Goal: Task Accomplishment & Management: Manage account settings

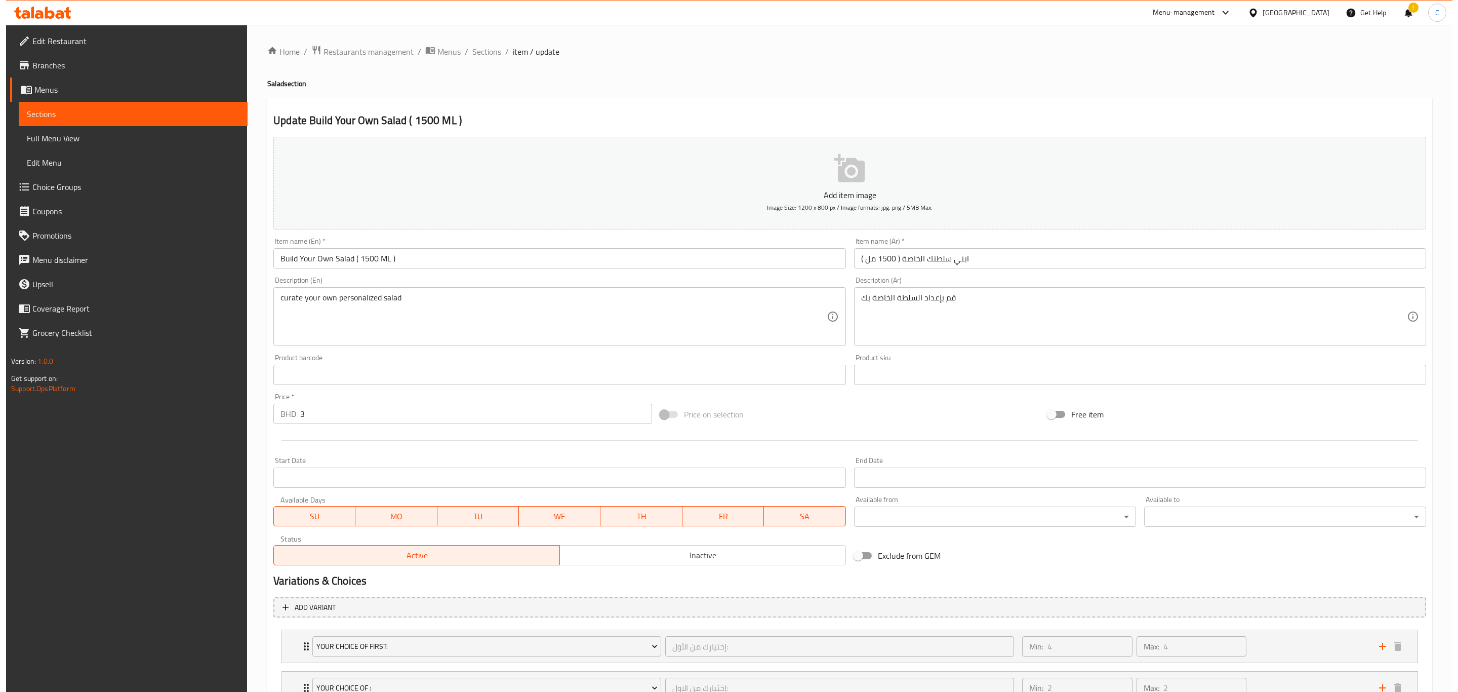
scroll to position [206, 0]
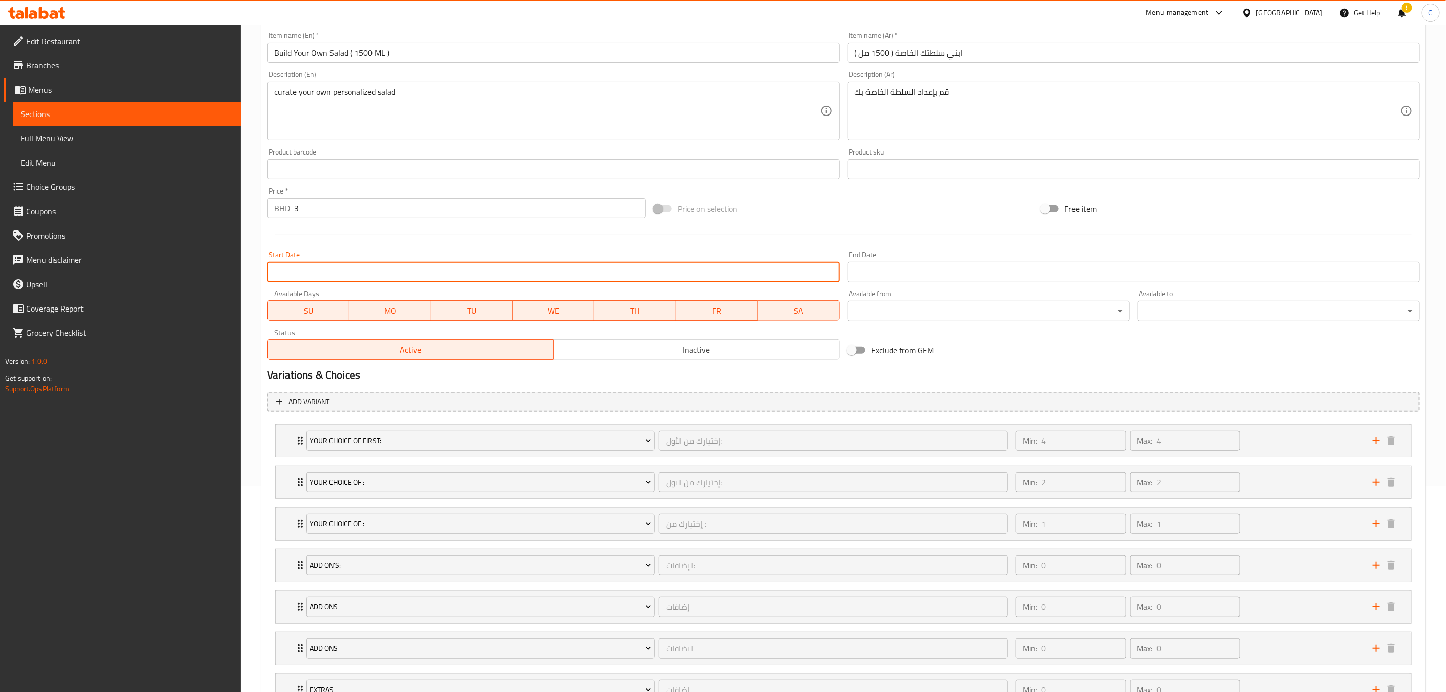
click at [497, 267] on input "Start Date" at bounding box center [553, 272] width 572 height 20
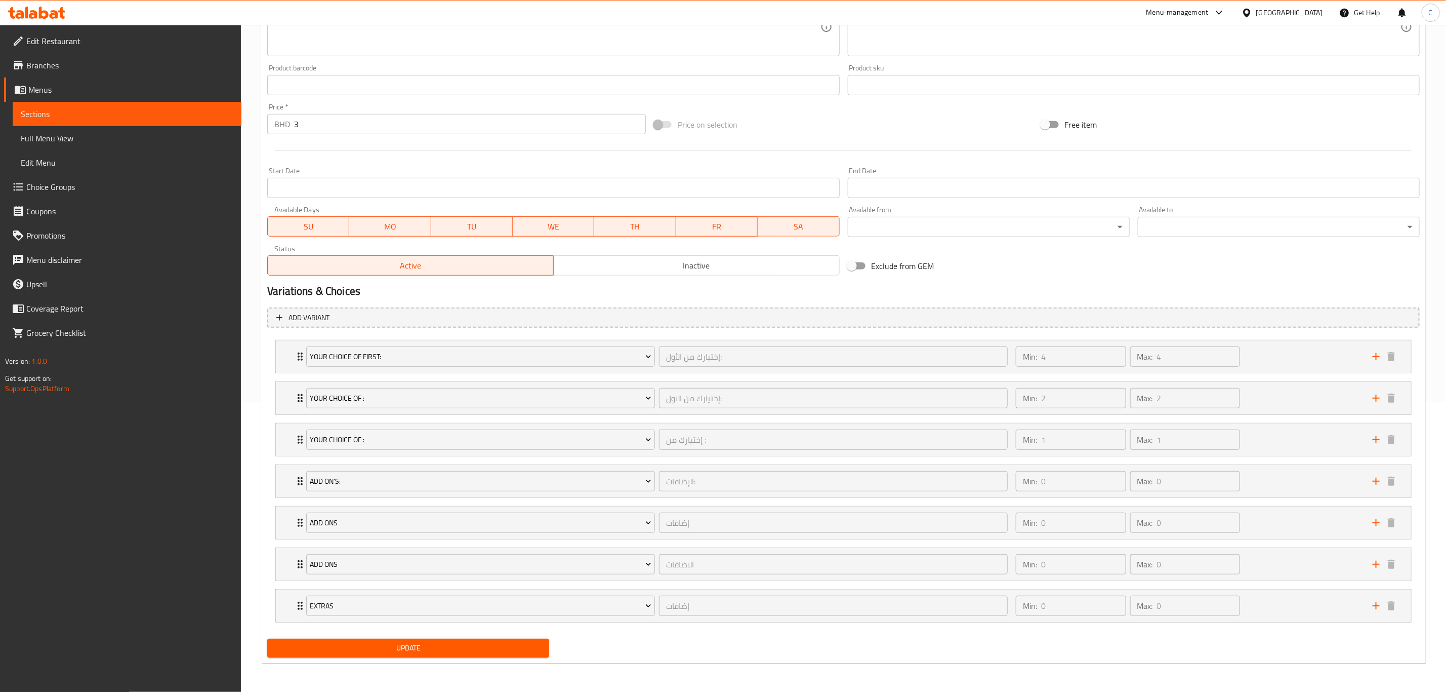
scroll to position [295, 0]
click at [281, 351] on div "Your Choice Of first: إختيارك من الأول: ​ Min: 4 ​ Max: 4 ​" at bounding box center [844, 356] width 1136 height 32
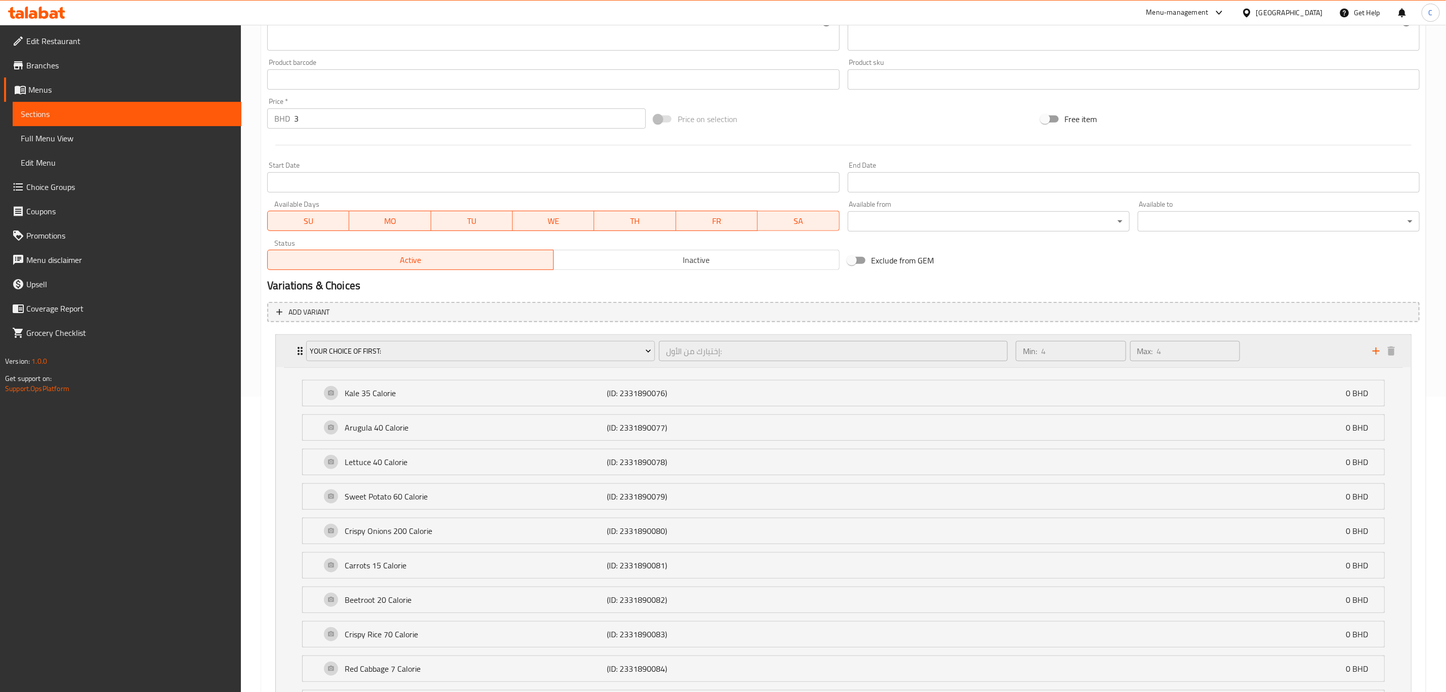
click at [281, 351] on div "Your Choice Of first: إختيارك من الأول: ​ Min: 4 ​ Max: 4 ​" at bounding box center [844, 351] width 1136 height 32
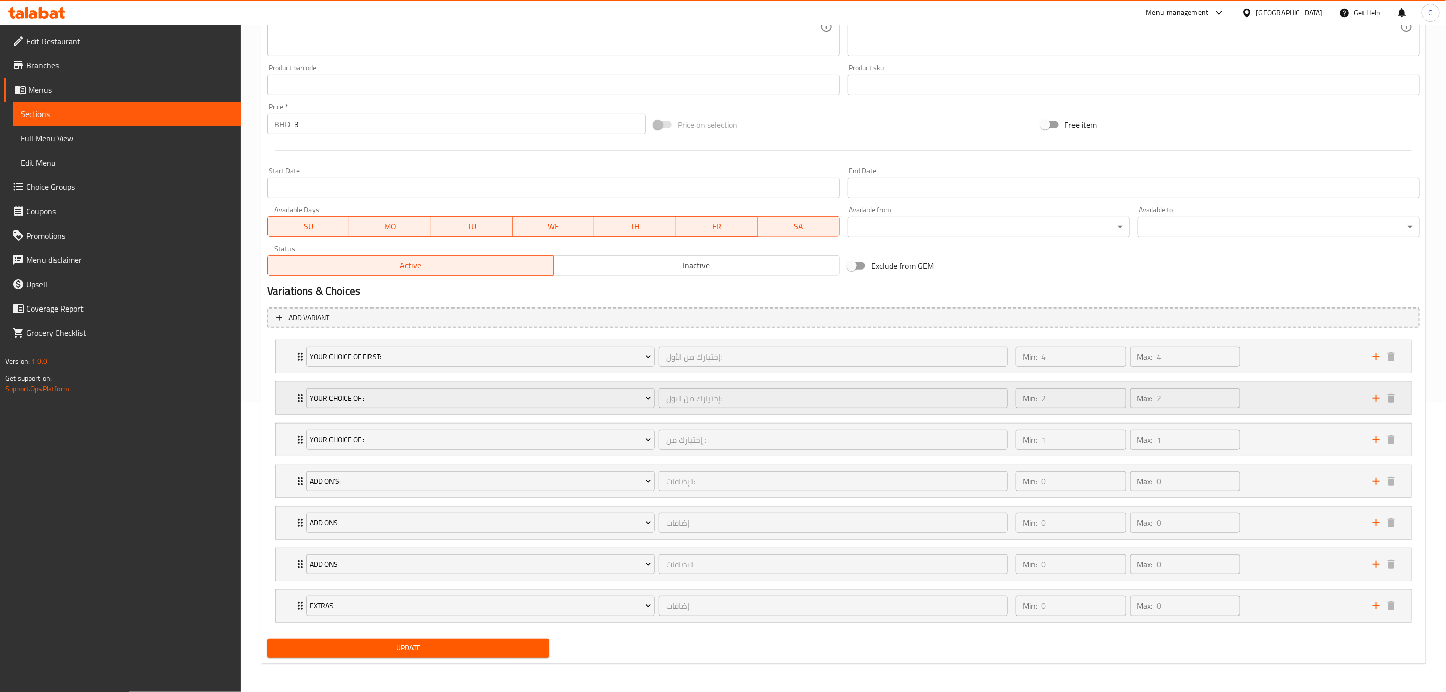
click at [289, 389] on div "Your Choice Of : إختيارك من الاول: ​ Min: 2 ​ Max: 2 ​" at bounding box center [844, 398] width 1136 height 32
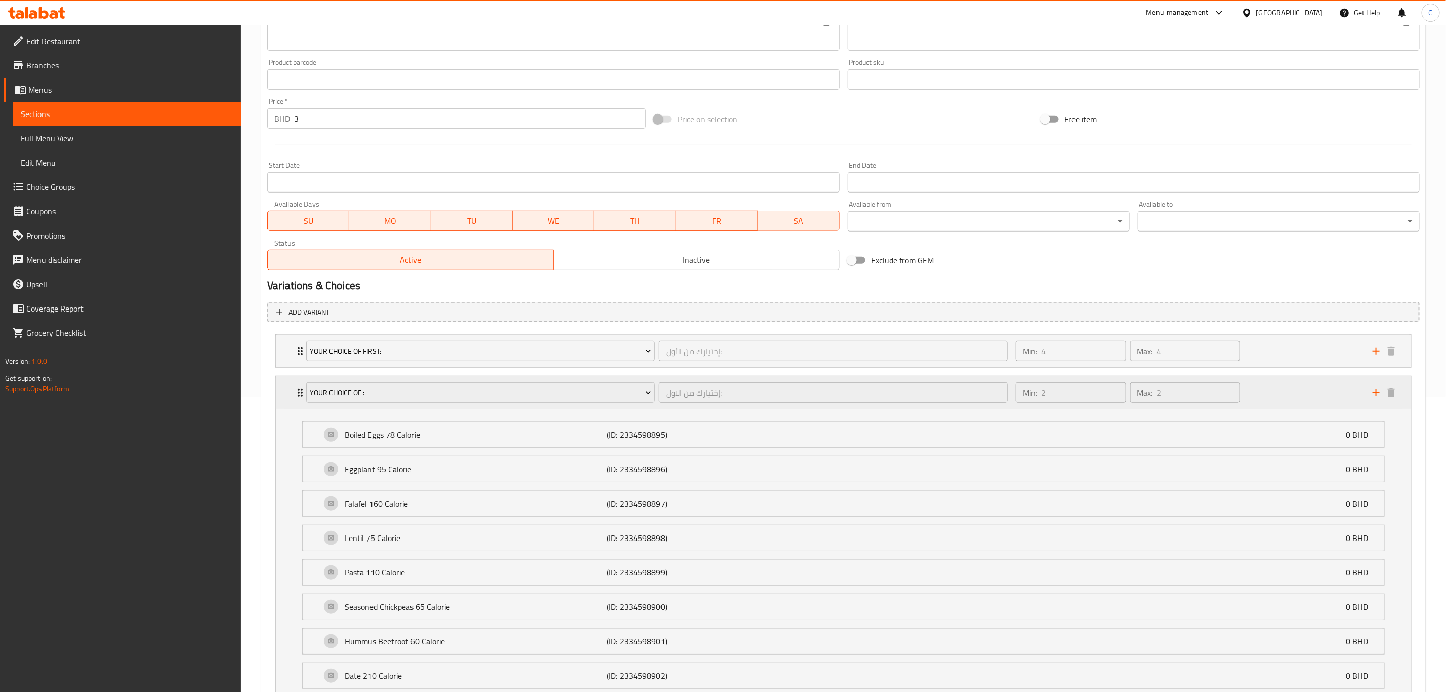
click at [289, 389] on div "Your Choice Of : إختيارك من الاول: ​ Min: 2 ​ Max: 2 ​" at bounding box center [844, 392] width 1136 height 32
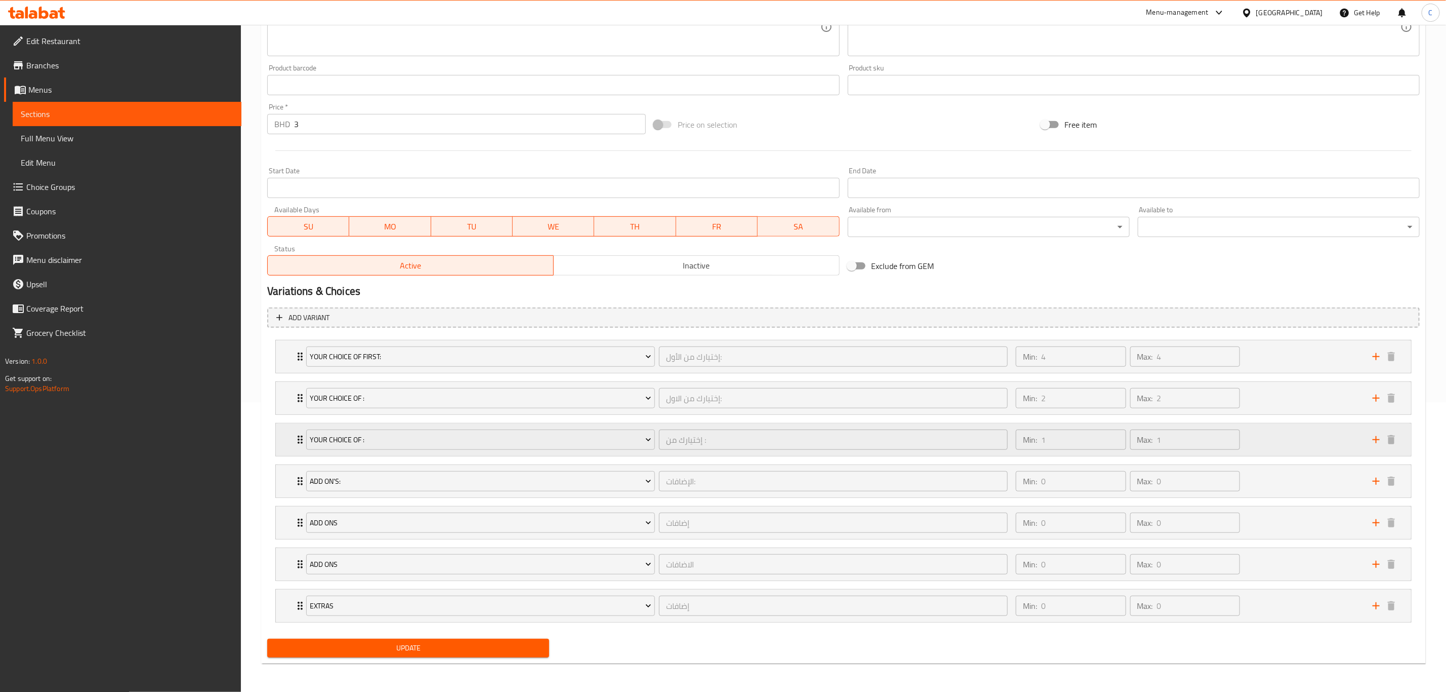
click at [286, 425] on div "Your Choice Of : إختيارك من : ​ Min: 1 ​ Max: 1 ​" at bounding box center [844, 439] width 1136 height 32
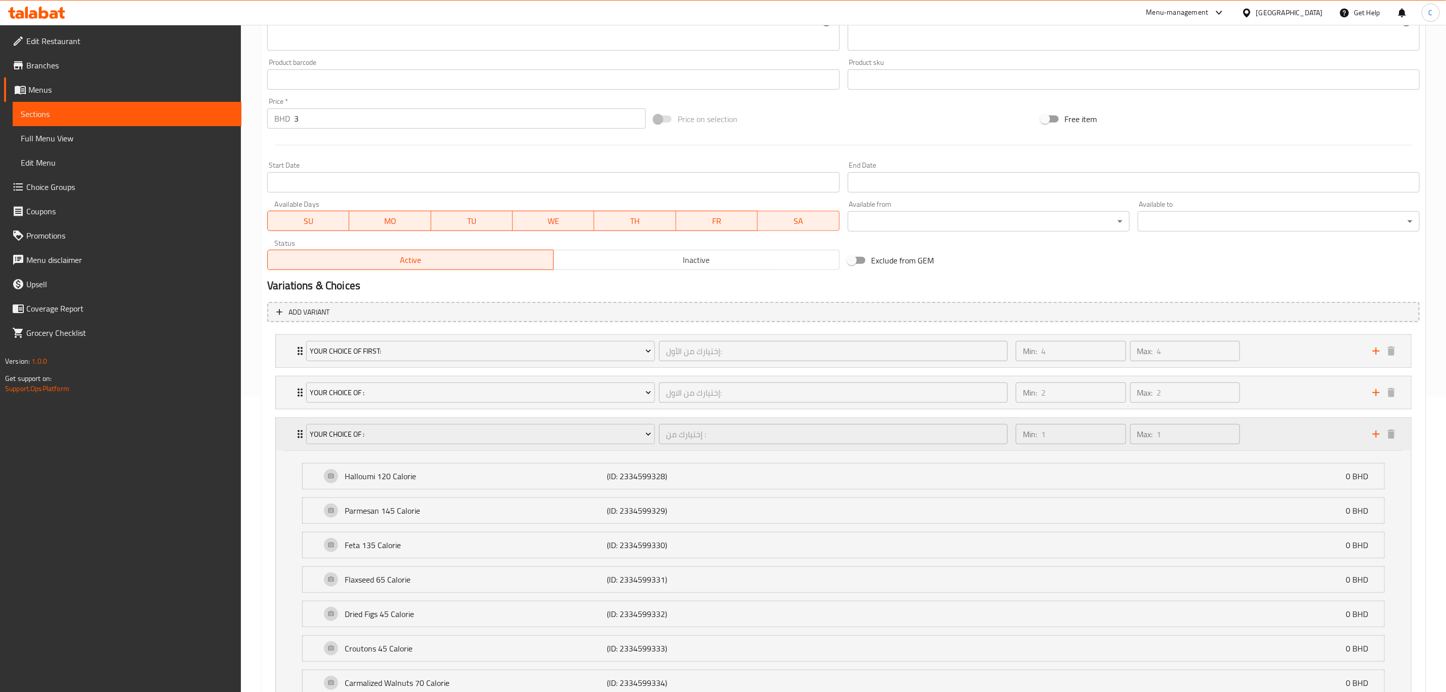
click at [286, 425] on div "Your Choice Of : إختيارك من : ​ Min: 1 ​ Max: 1 ​" at bounding box center [844, 434] width 1136 height 32
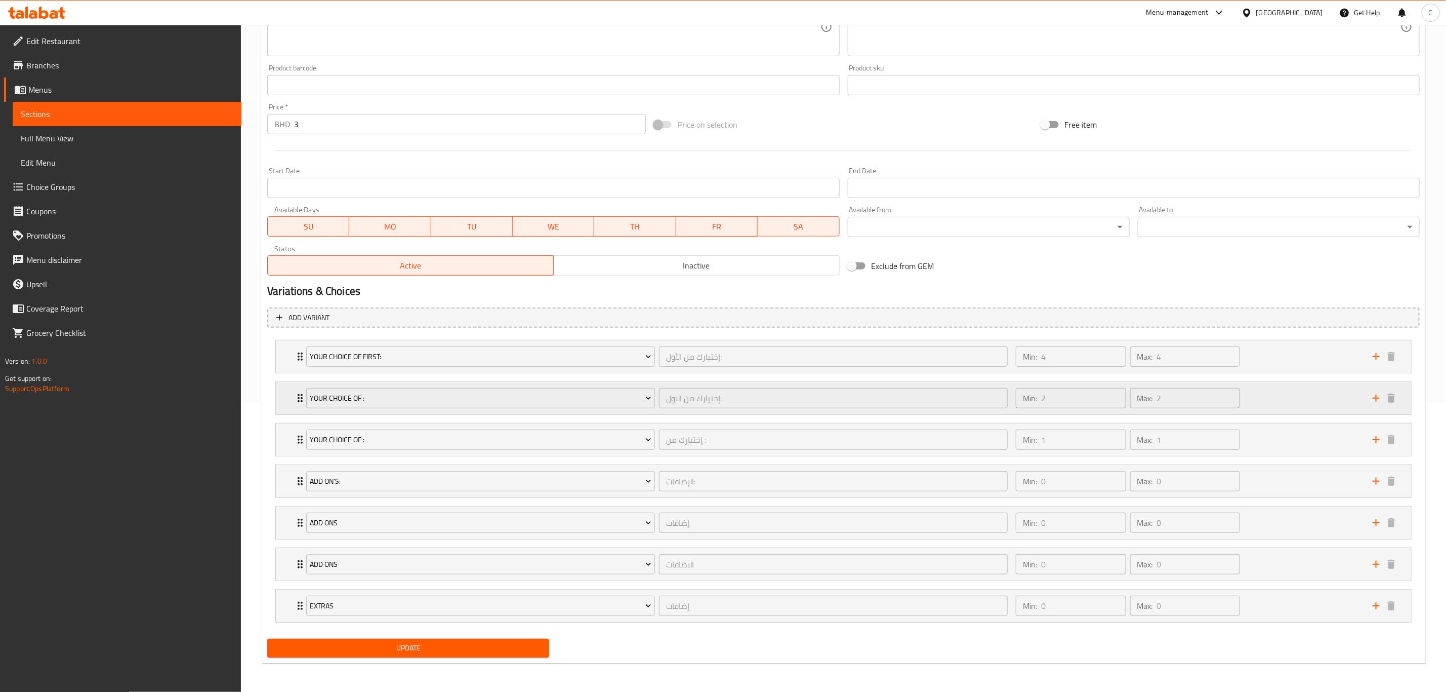
click at [289, 387] on div "Your Choice Of : إختيارك من الاول: ​ Min: 2 ​ Max: 2 ​" at bounding box center [844, 398] width 1136 height 32
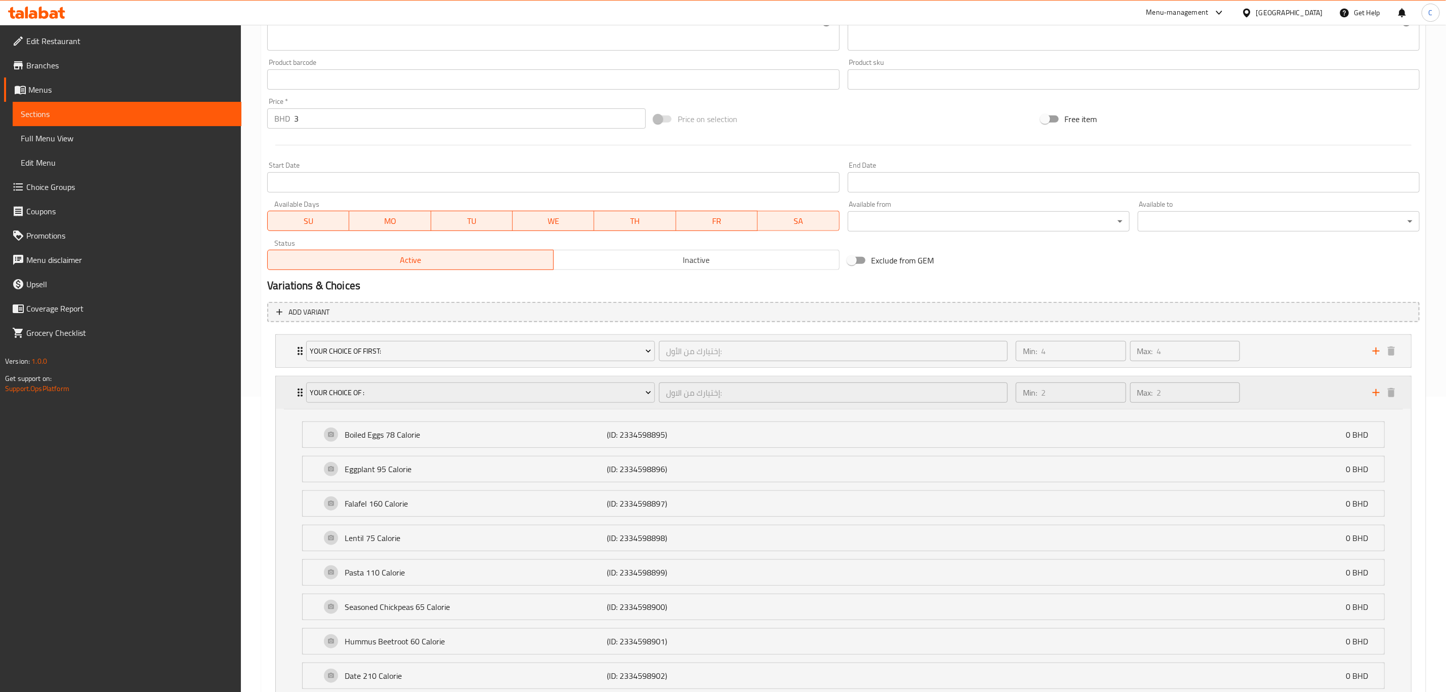
click at [289, 387] on div "Your Choice Of : إختيارك من الاول: ​ Min: 2 ​ Max: 2 ​" at bounding box center [844, 392] width 1136 height 32
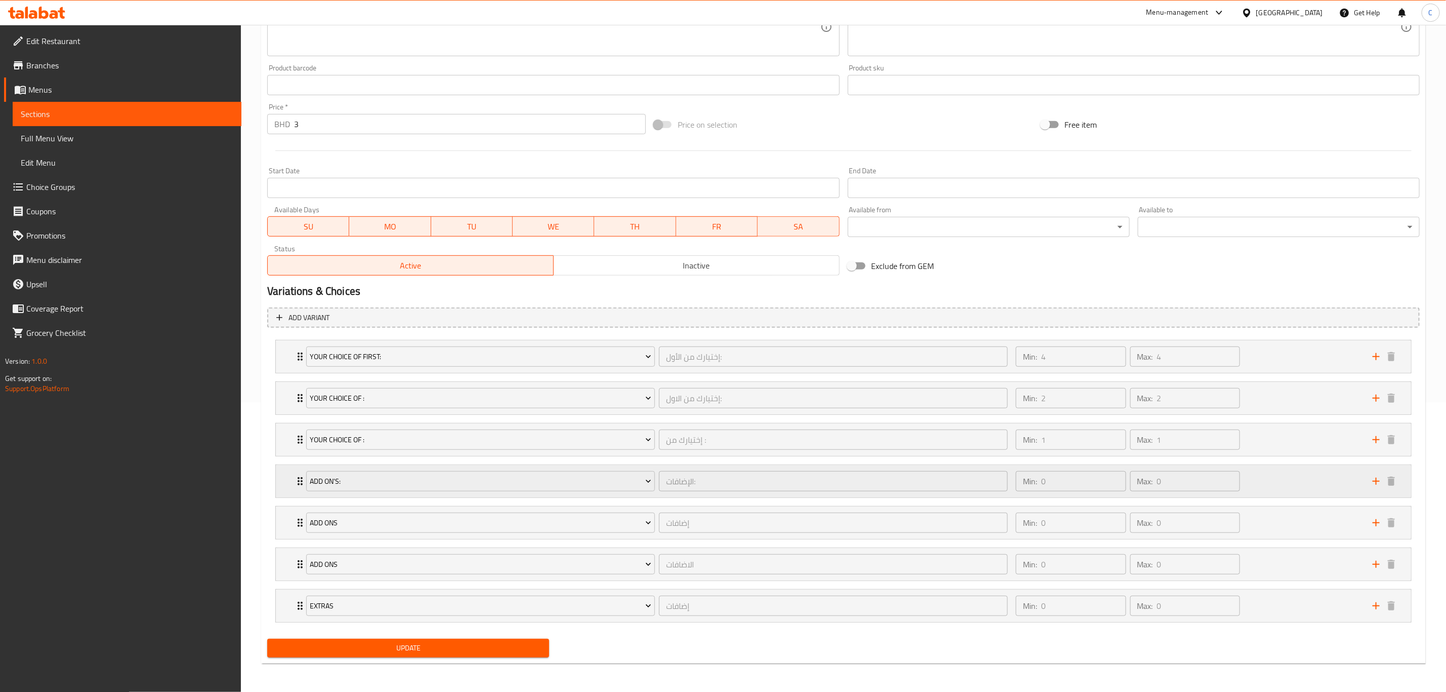
click at [284, 470] on div "Add On's: الإضافات: ​ Min: 0 ​ Max: 0 ​" at bounding box center [844, 481] width 1136 height 32
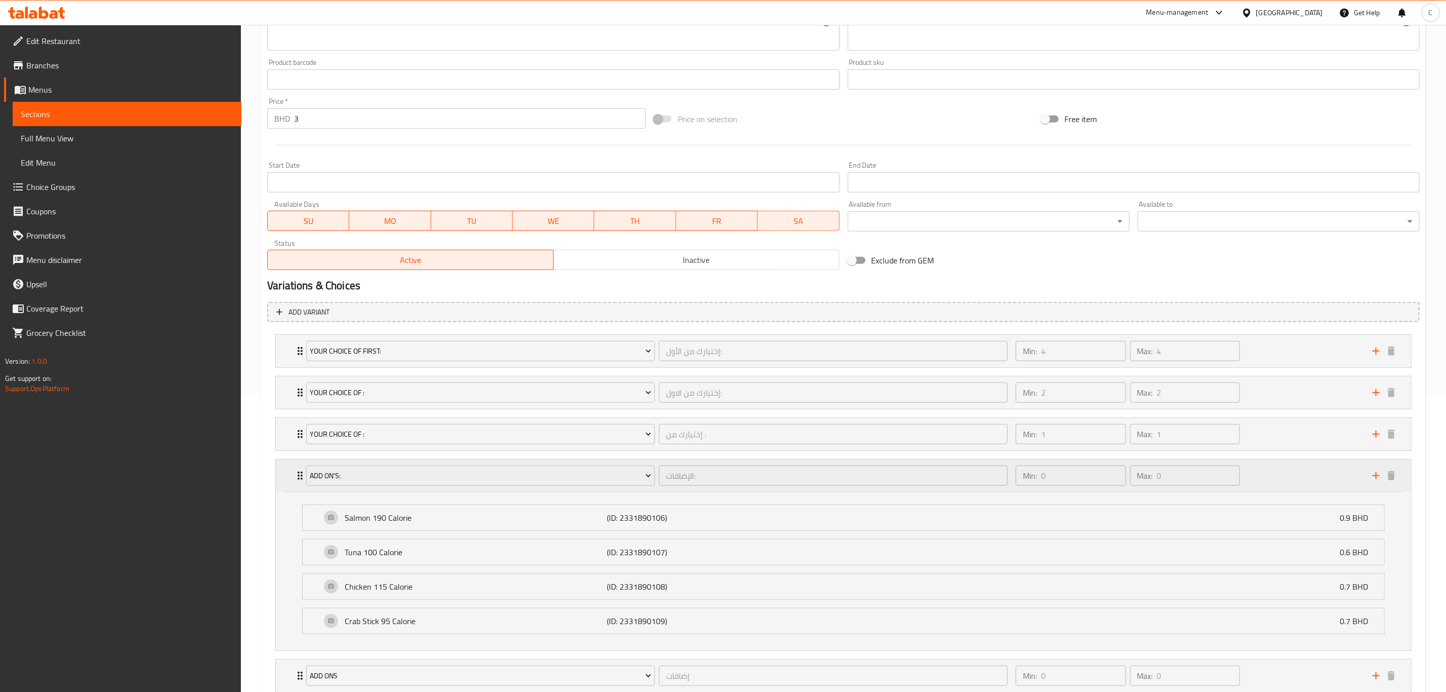
click at [284, 470] on div "Add On's: الإضافات: ​ Min: 0 ​ Max: 0 ​" at bounding box center [844, 475] width 1136 height 32
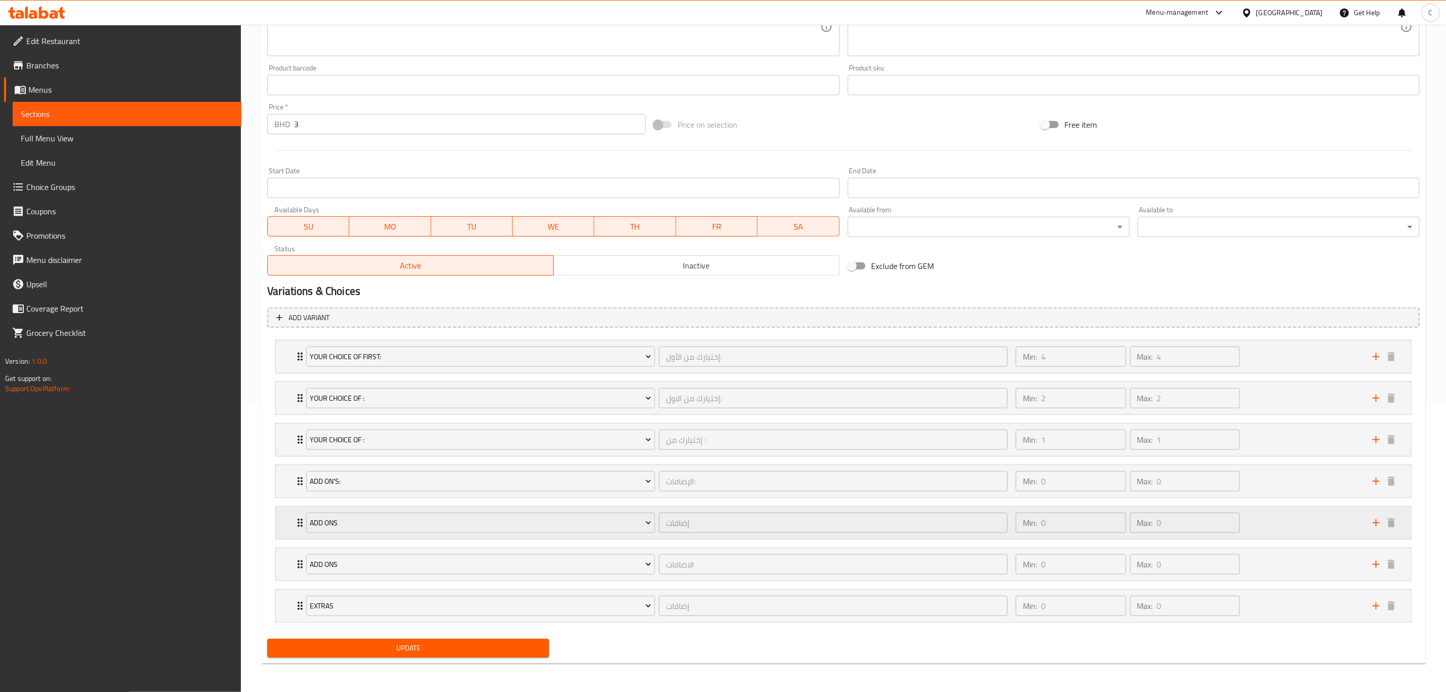
click at [283, 515] on div "add ons إضافات ​ Min: 0 ​ Max: 0 ​" at bounding box center [844, 522] width 1136 height 32
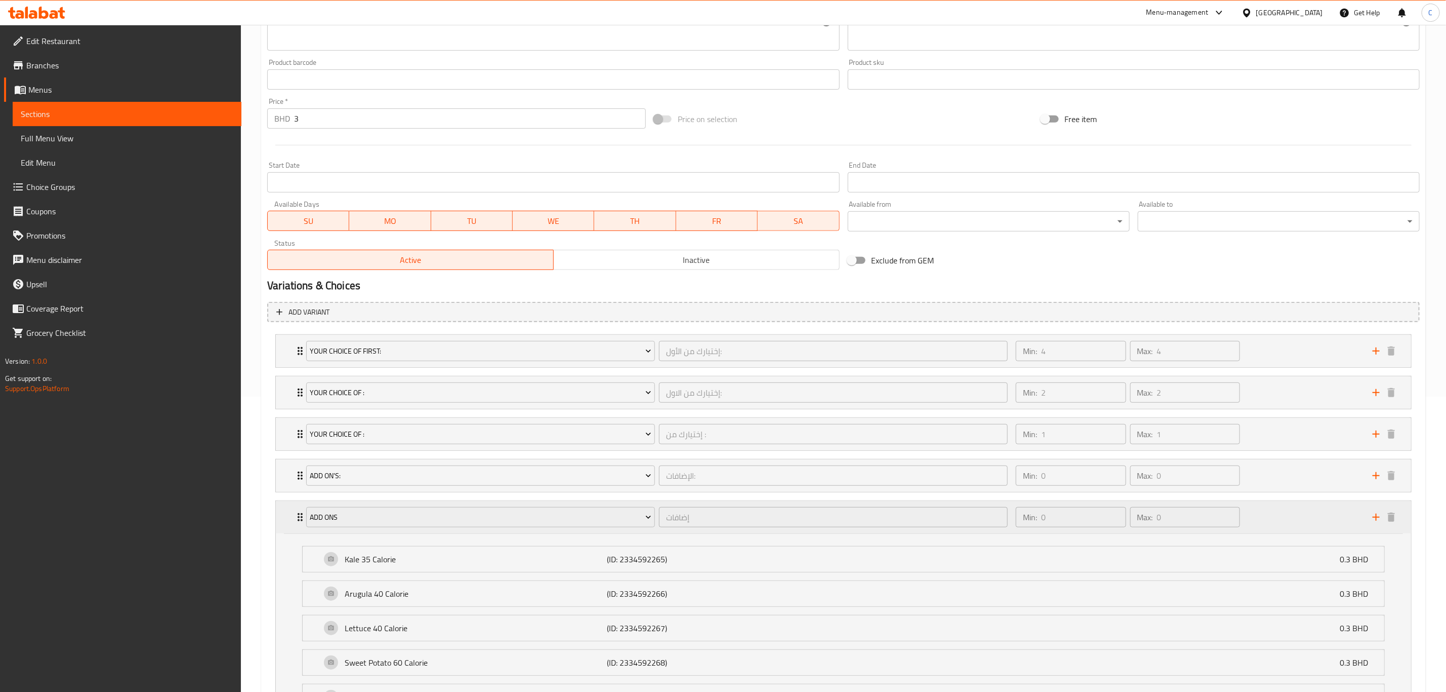
click at [283, 515] on div "add ons إضافات ​ Min: 0 ​ Max: 0 ​" at bounding box center [844, 517] width 1136 height 32
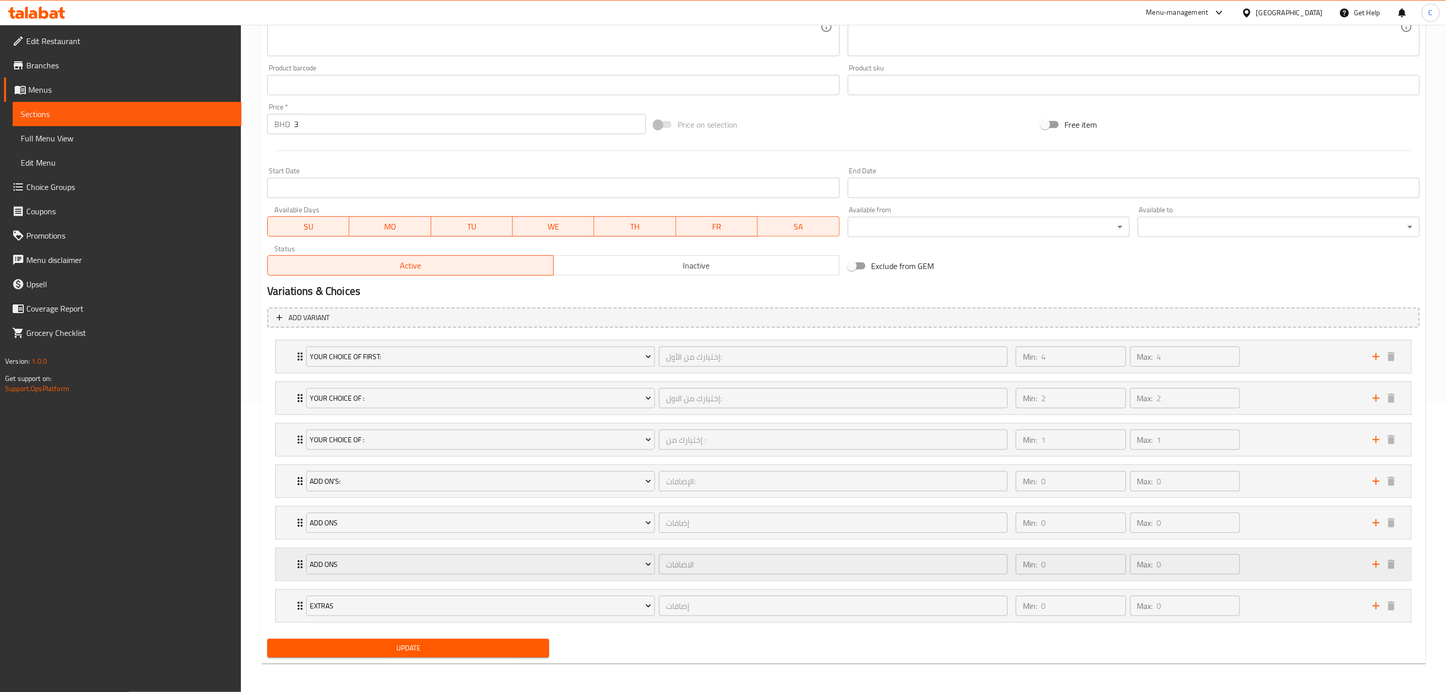
click at [289, 562] on div "add ons الاضافات ​ Min: 0 ​ Max: 0 ​" at bounding box center [844, 564] width 1136 height 32
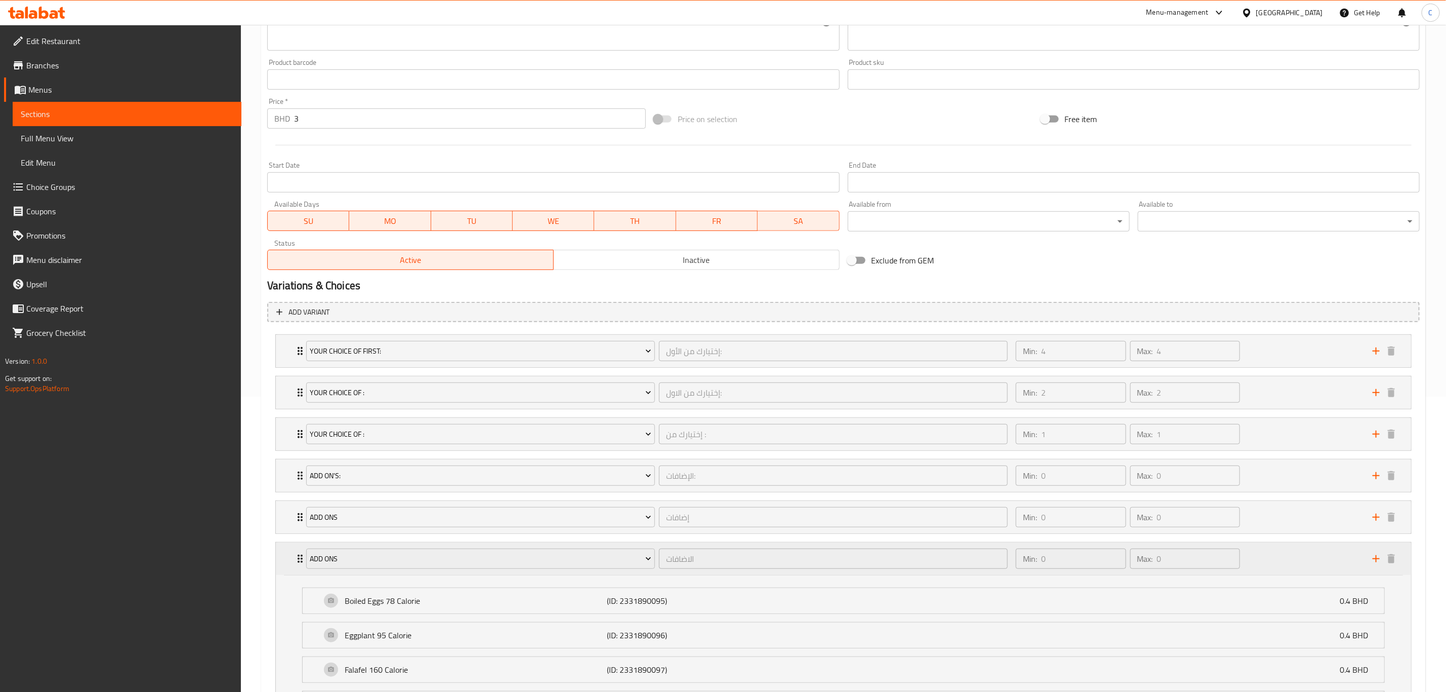
click at [289, 562] on div "add ons الاضافات ​ Min: 0 ​ Max: 0 ​" at bounding box center [844, 558] width 1136 height 32
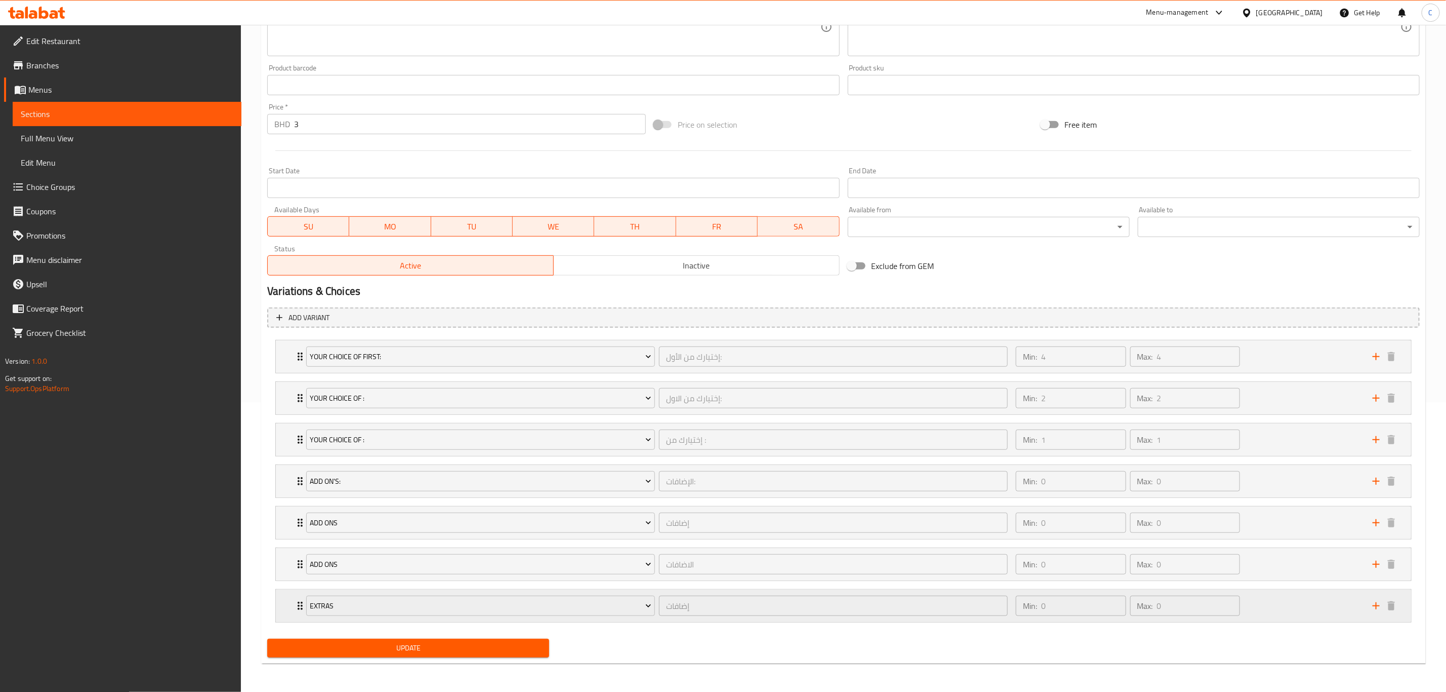
click at [289, 599] on div "Extras إضافات ​ Min: 0 ​ Max: 0 ​" at bounding box center [844, 605] width 1136 height 32
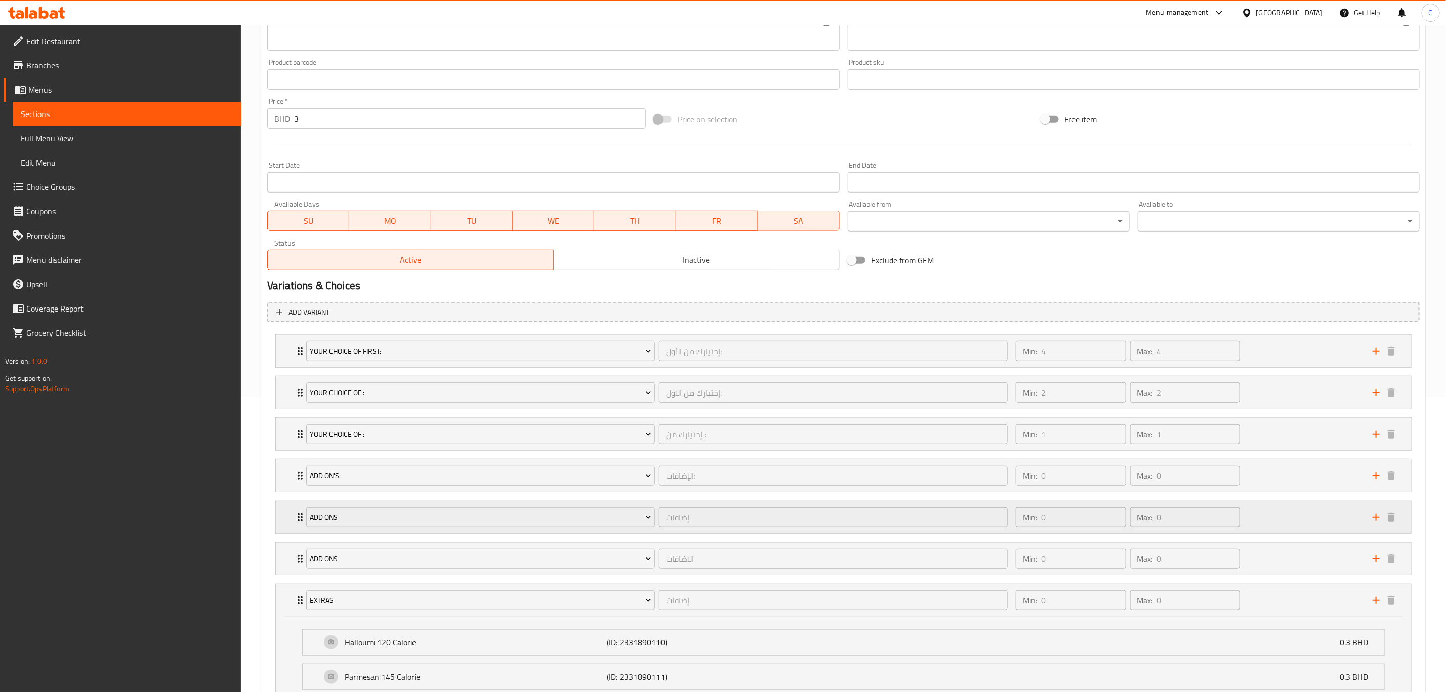
click at [280, 518] on div "add ons إضافات ​ Min: 0 ​ Max: 0 ​" at bounding box center [844, 517] width 1136 height 32
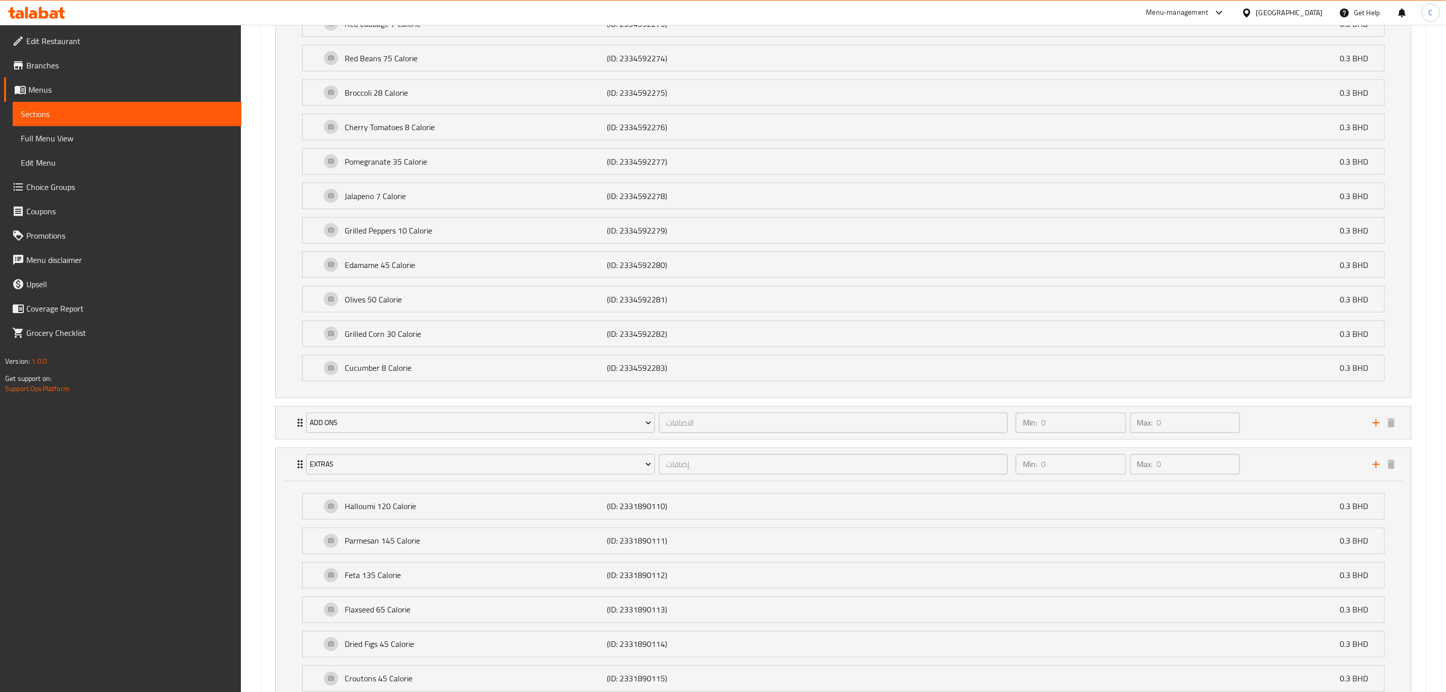
scroll to position [1106, 0]
click at [291, 434] on div "add ons الاضافات ​ Min: 0 ​ Max: 0 ​" at bounding box center [844, 422] width 1136 height 32
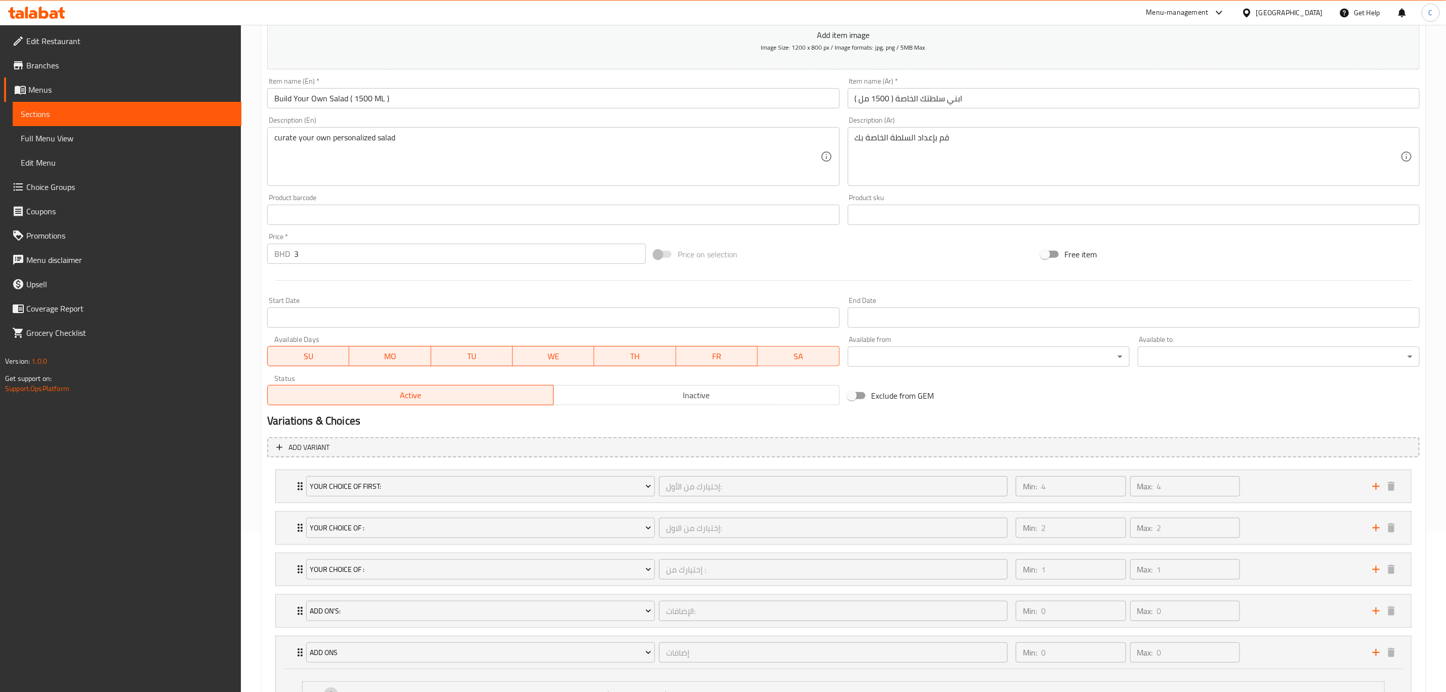
scroll to position [0, 0]
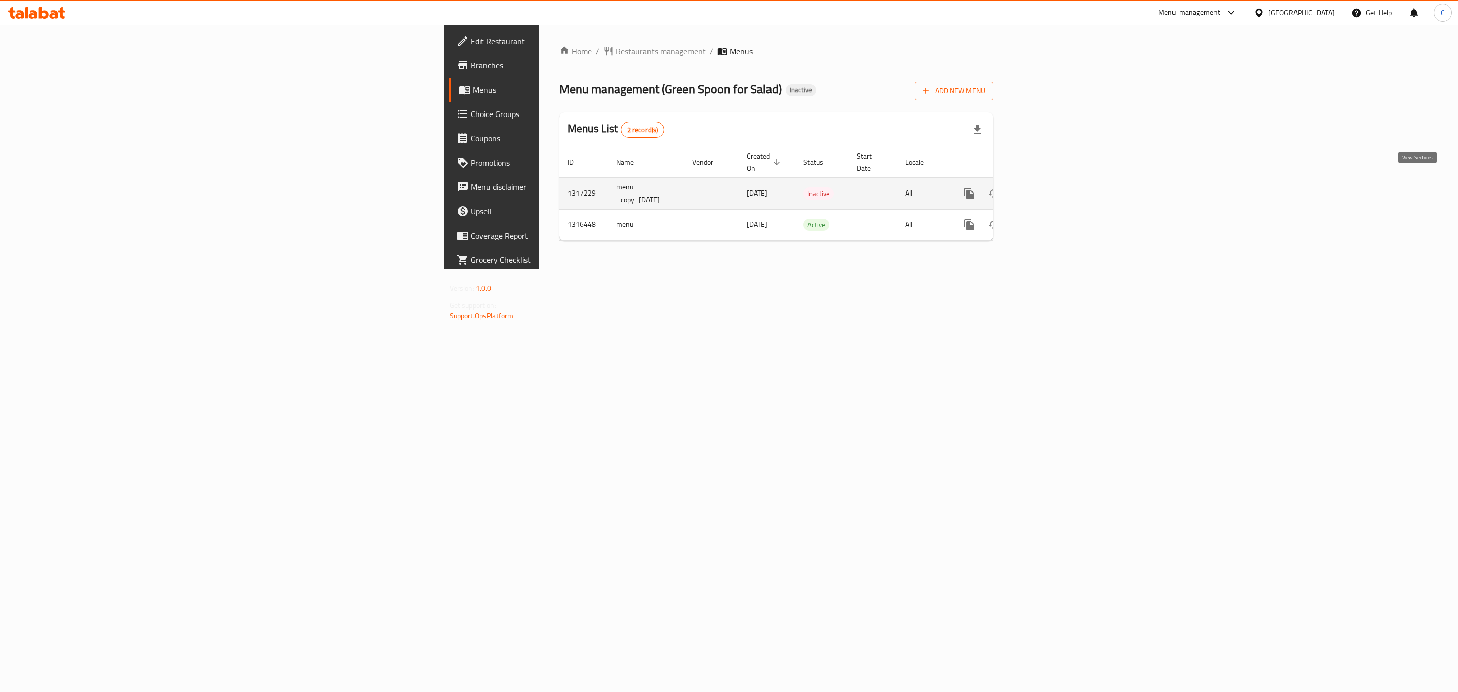
click at [1048, 187] on icon "enhanced table" at bounding box center [1042, 193] width 12 height 12
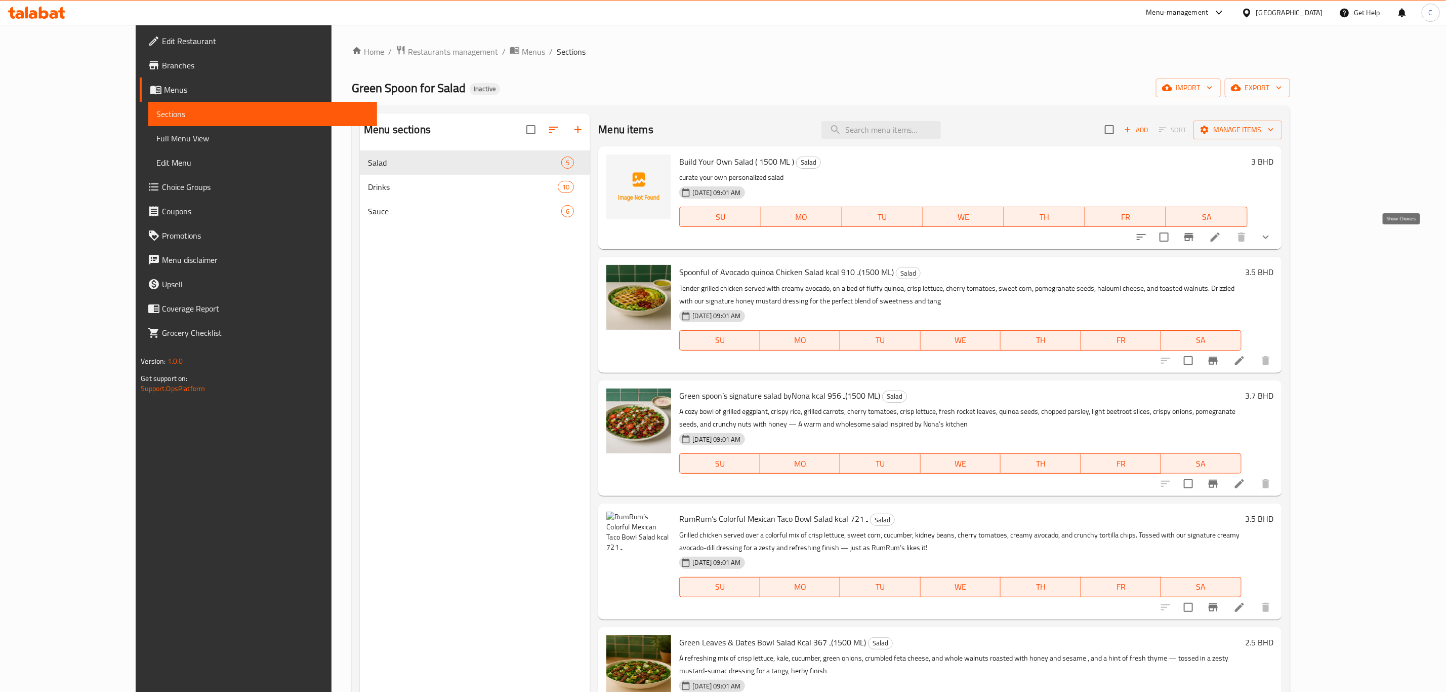
drag, startPoint x: 1401, startPoint y: 242, endPoint x: 1402, endPoint y: 231, distance: 10.7
click at [1272, 231] on icon "show more" at bounding box center [1266, 237] width 12 height 12
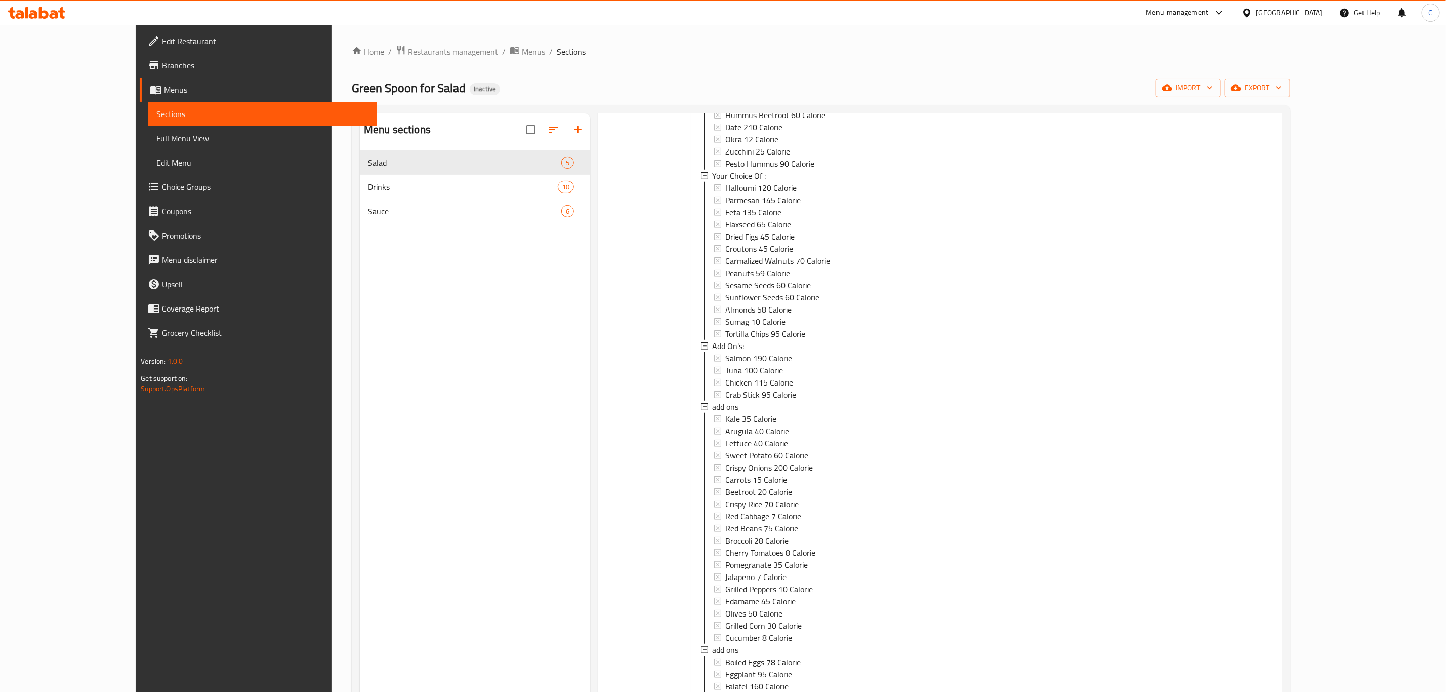
scroll to position [1154, 0]
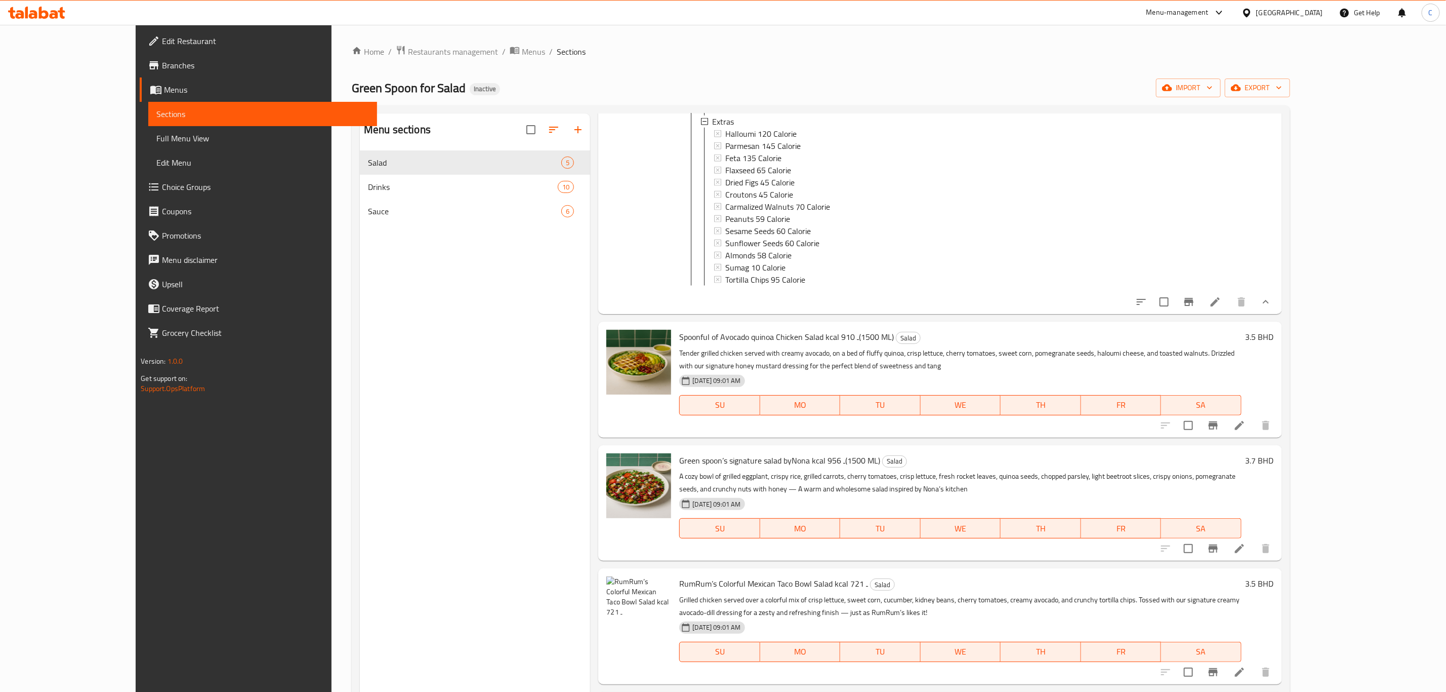
click at [1278, 308] on button "show more" at bounding box center [1266, 302] width 24 height 24
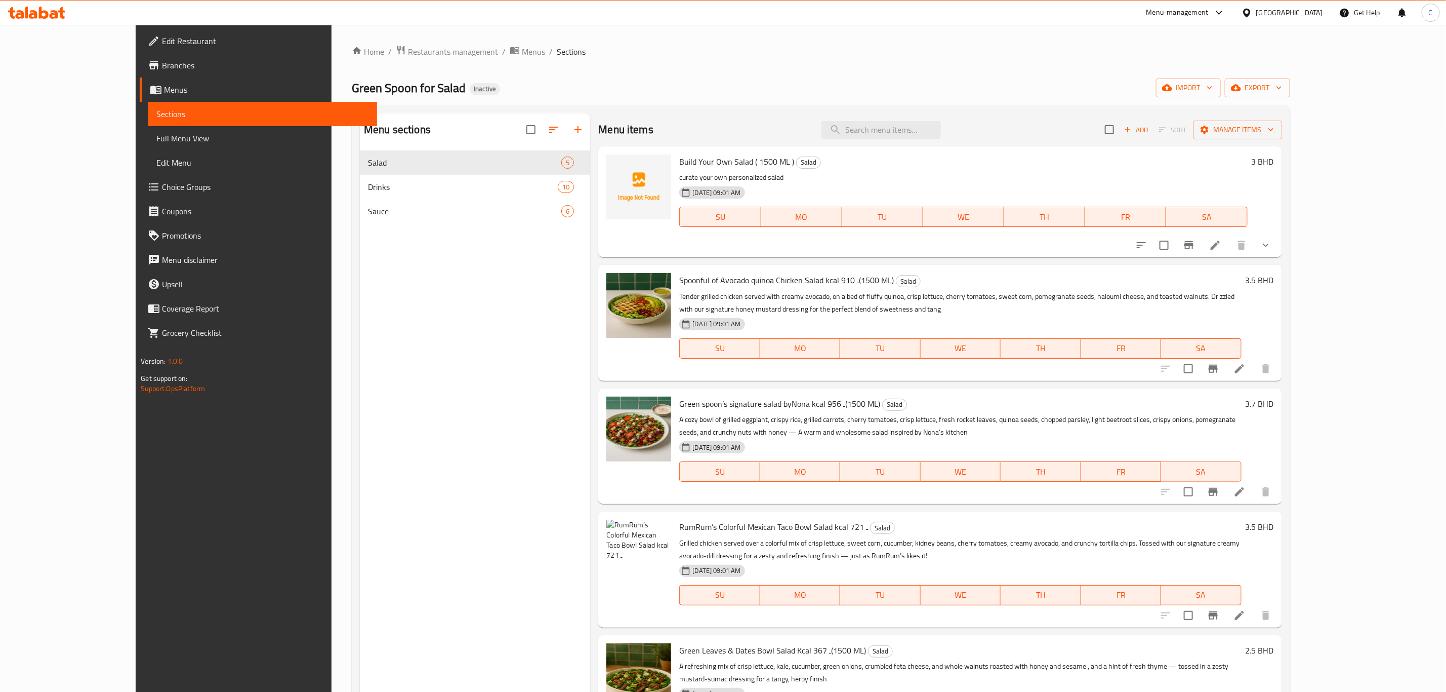
scroll to position [0, 0]
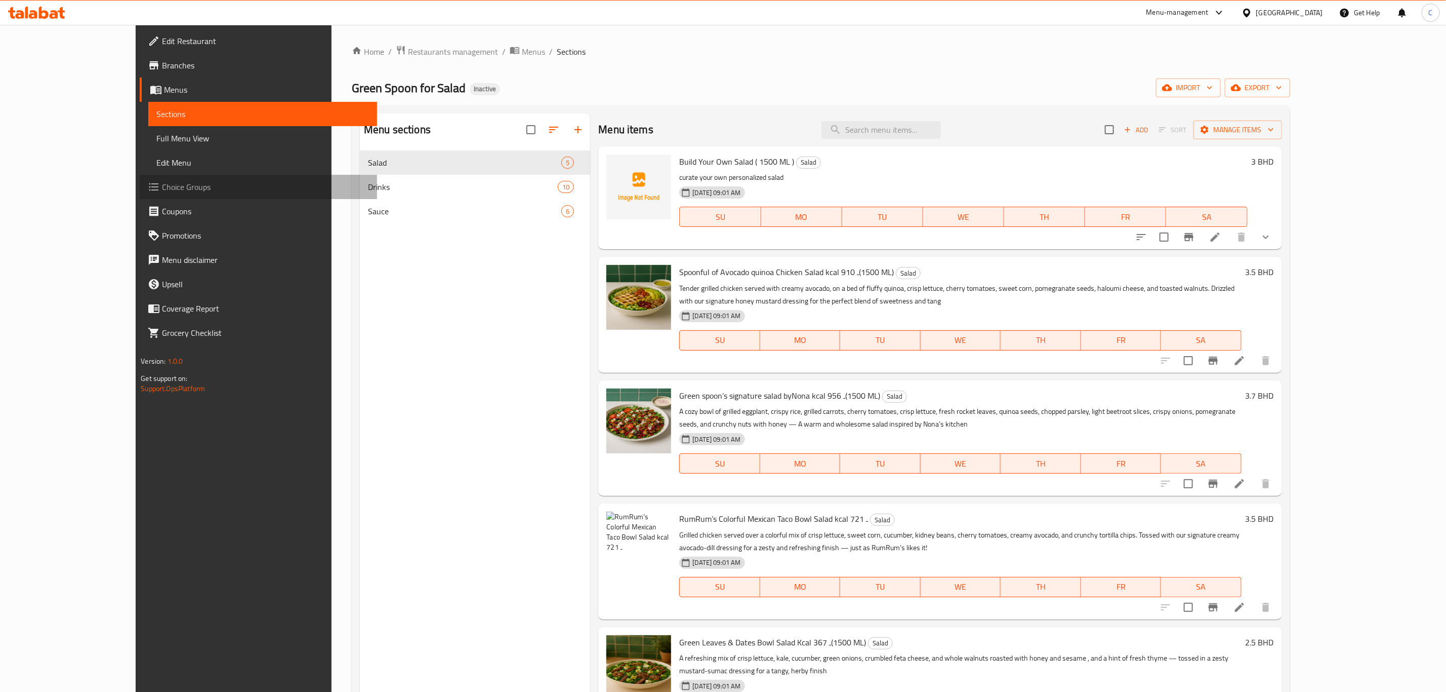
click at [162, 181] on span "Choice Groups" at bounding box center [265, 187] width 207 height 12
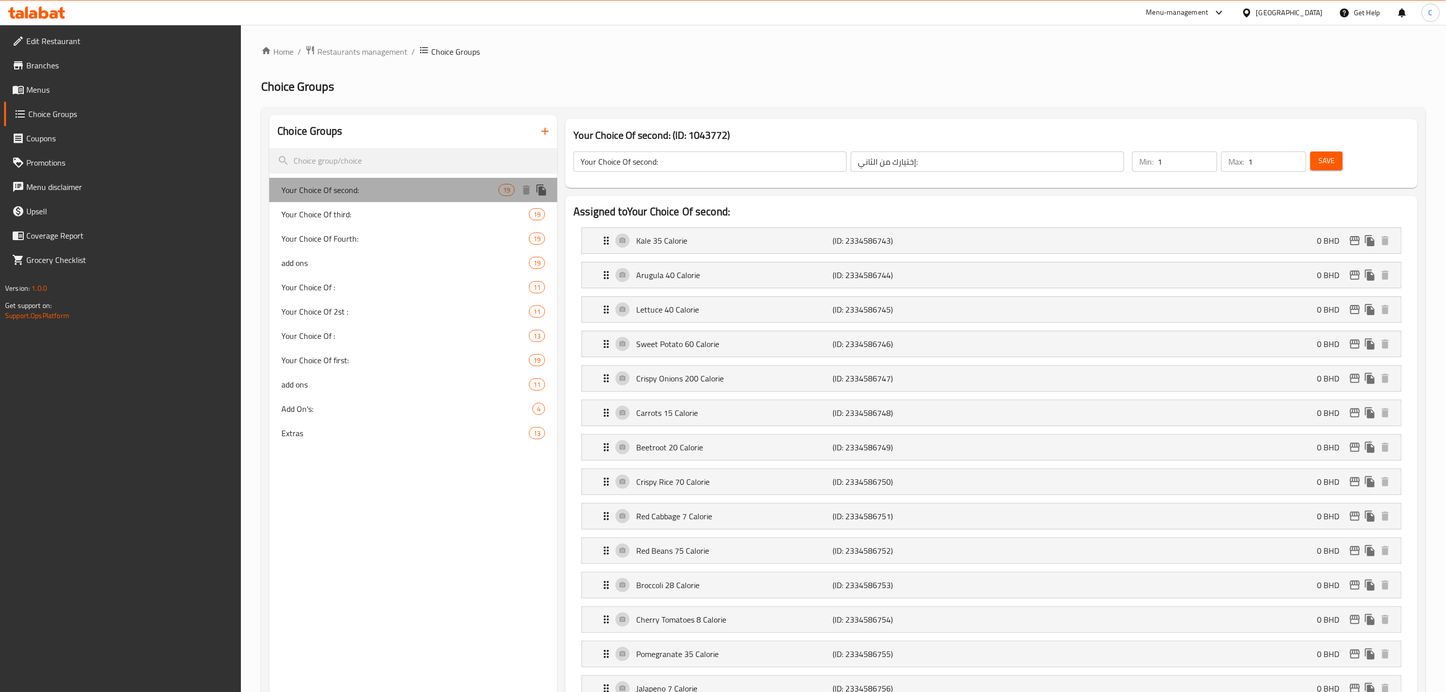
click at [384, 190] on span "Your Choice Of second:" at bounding box center [389, 190] width 217 height 12
click at [459, 218] on span "Your Choice Of third:" at bounding box center [389, 214] width 217 height 12
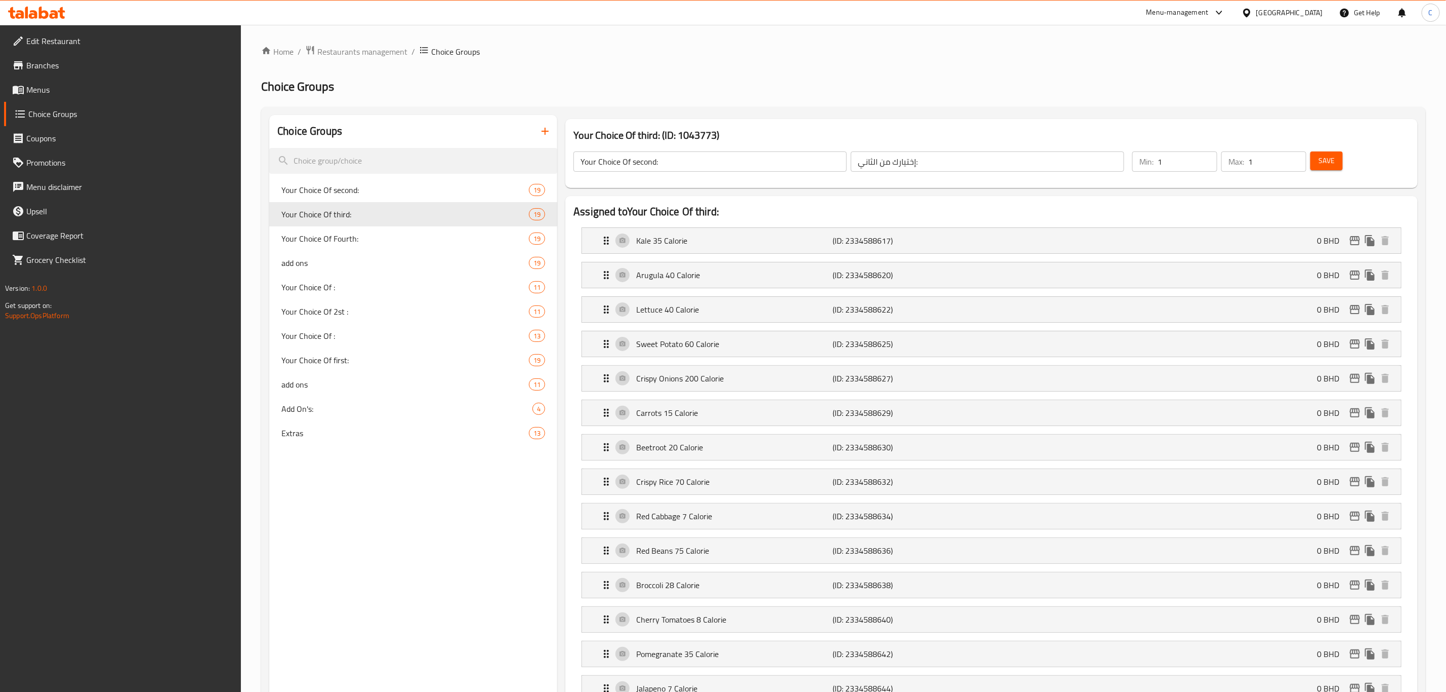
type input "Your Choice Of third:"
type input "إختيارك من الثالث:"
click at [351, 360] on span "Your Choice Of first:" at bounding box center [389, 360] width 217 height 12
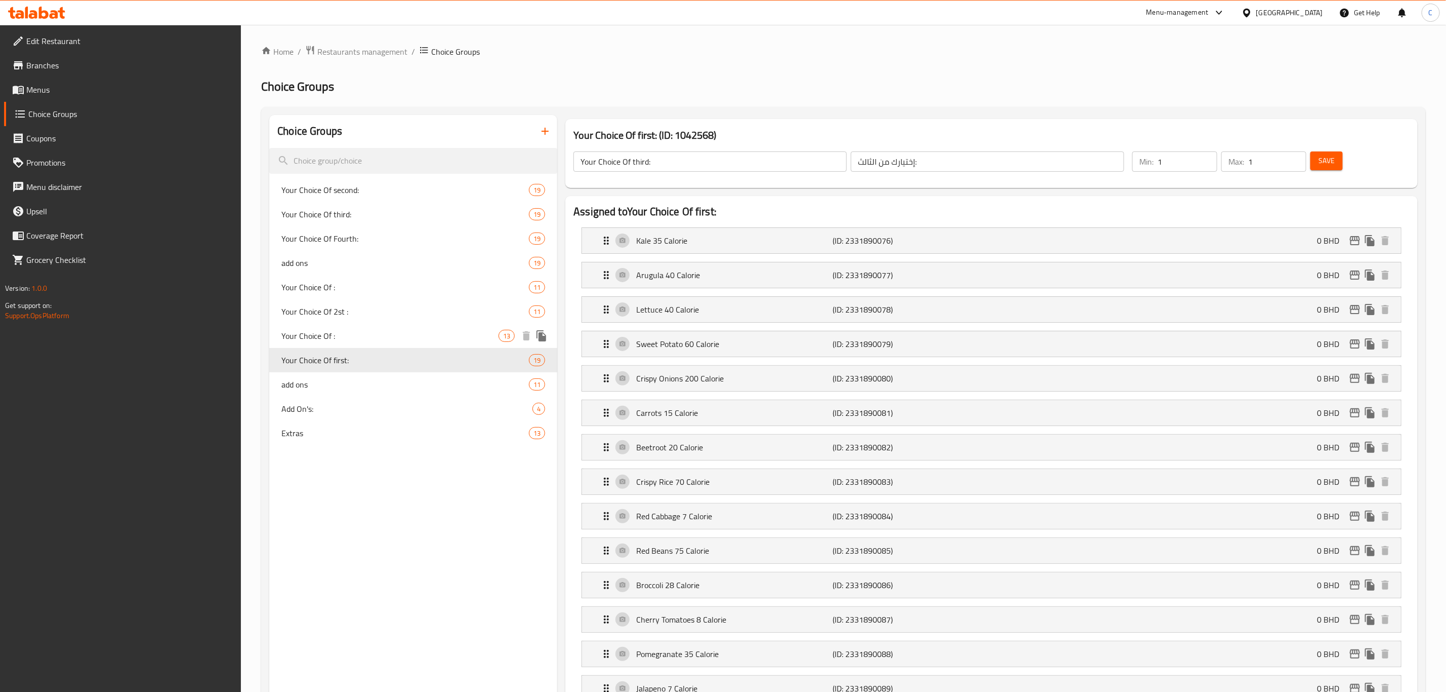
type input "Your Choice Of first:"
type input "إختيارك من الأول:"
type input "4"
click at [428, 212] on span "Your Choice Of third:" at bounding box center [389, 214] width 217 height 12
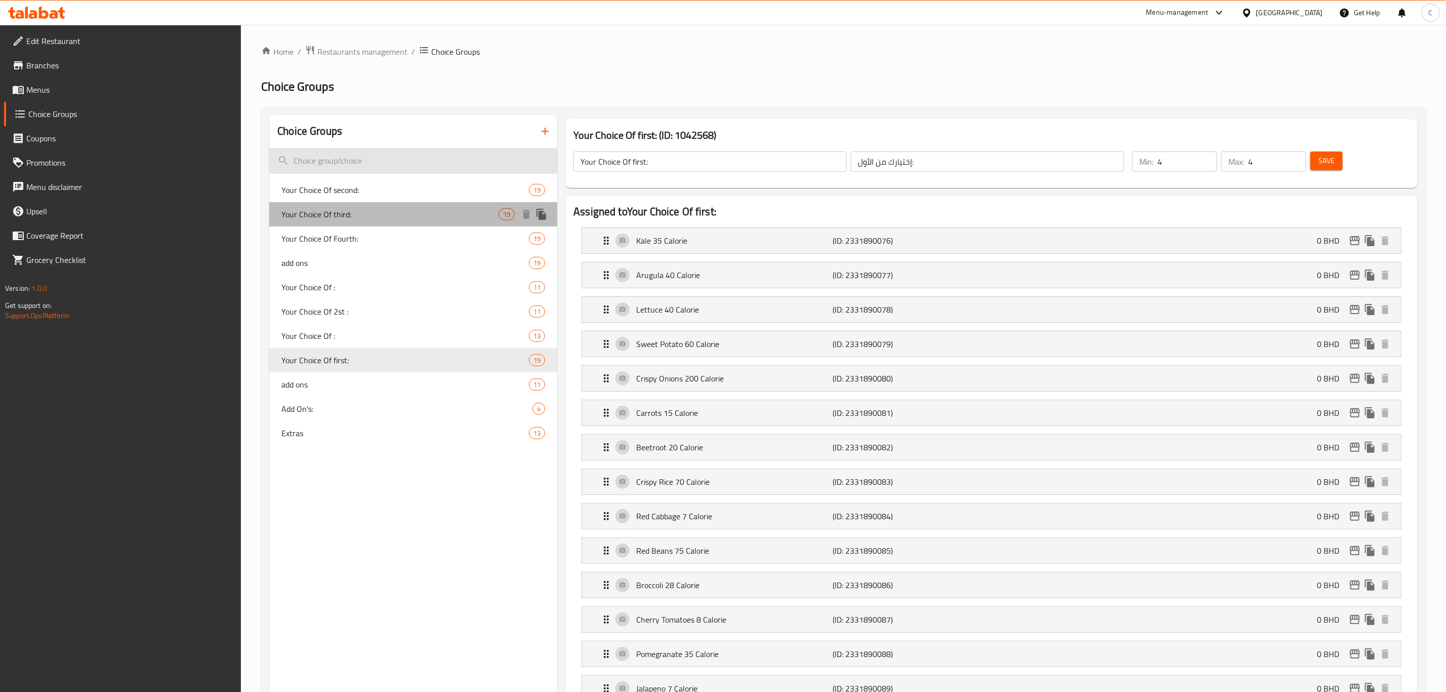
type input "Your Choice Of third:"
type input "إختيارك من الثالث:"
type input "1"
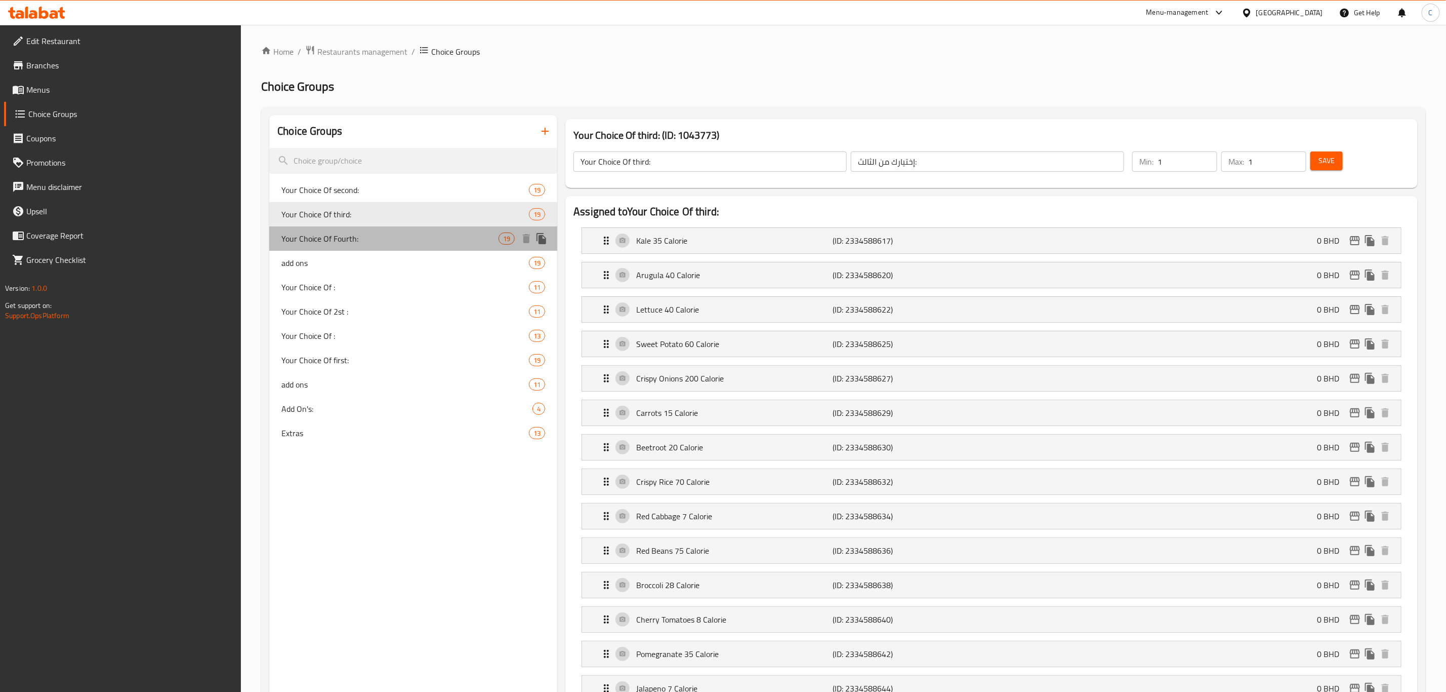
click at [367, 245] on div "Your Choice Of Fourth: 19" at bounding box center [413, 238] width 288 height 24
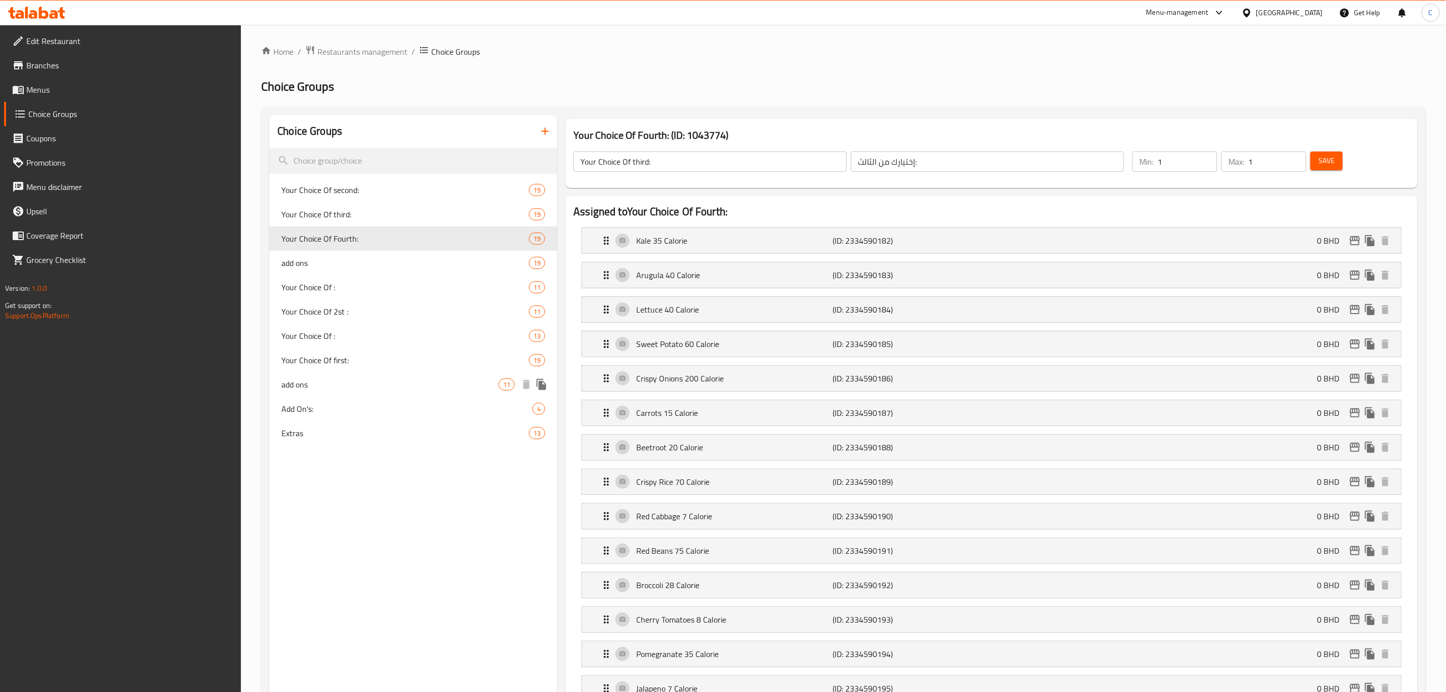
type input "Your Choice Of Fourth:"
type input "إختيارك من الرابع:"
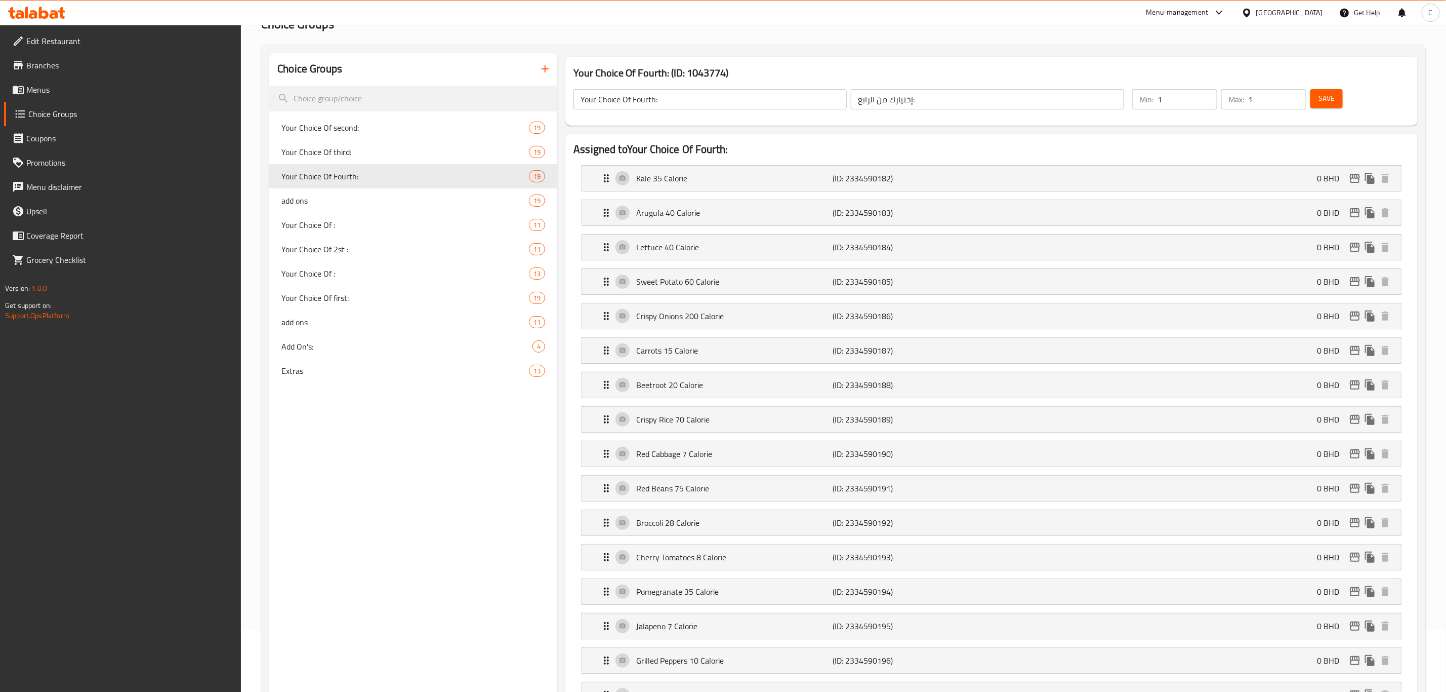
scroll to position [12, 0]
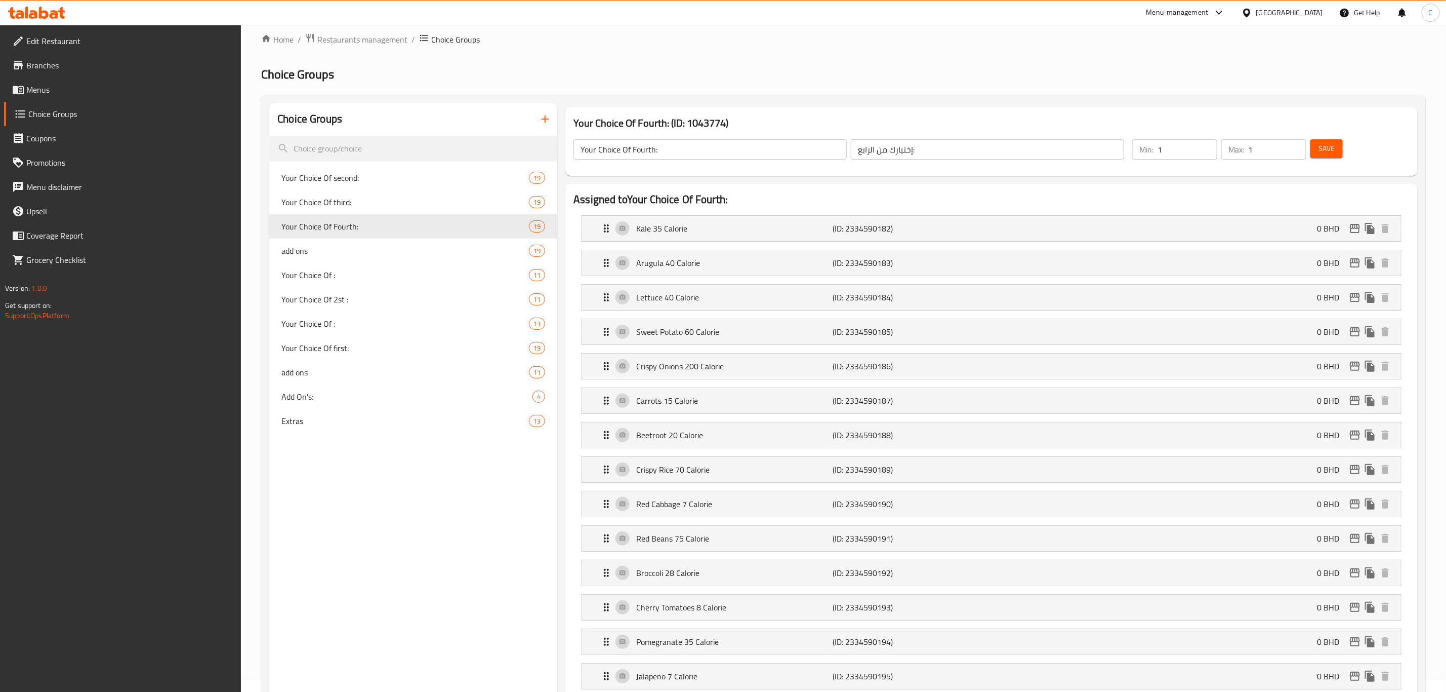
click at [59, 89] on span "Menus" at bounding box center [129, 90] width 207 height 12
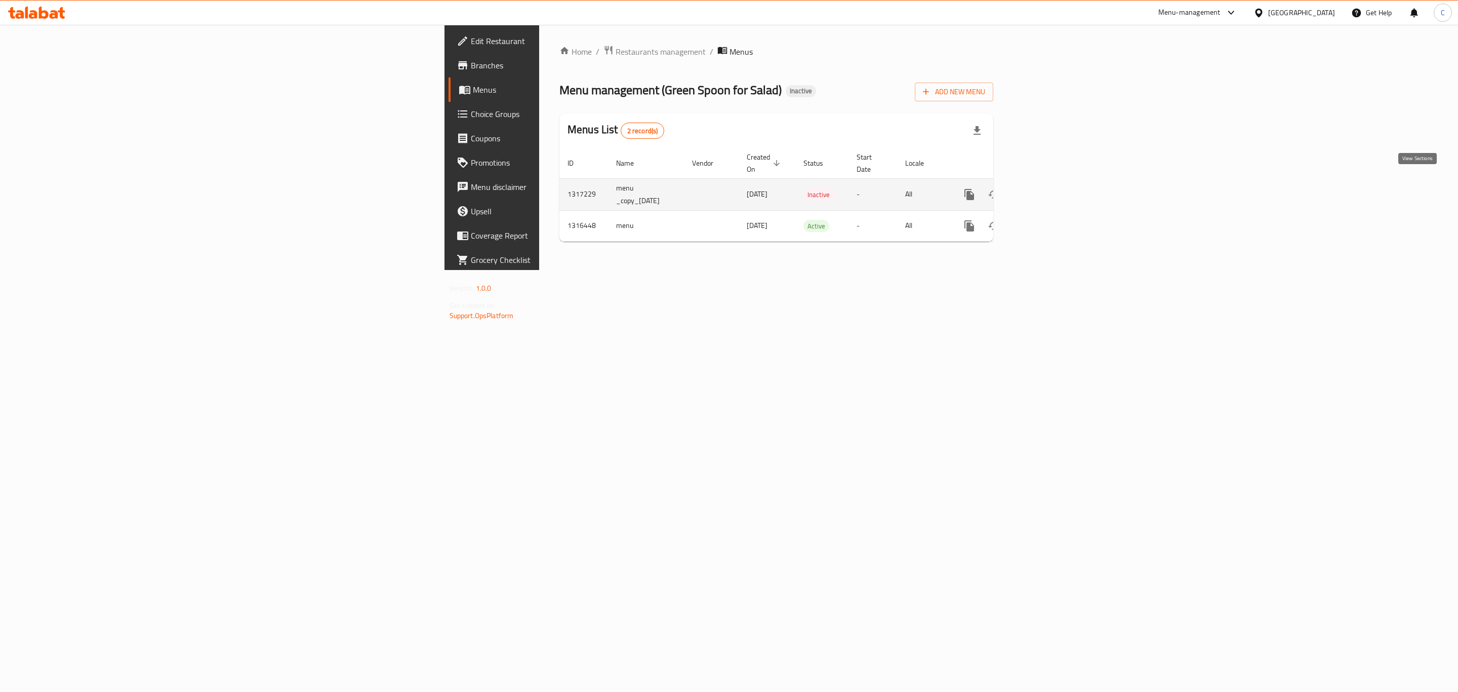
click at [1048, 188] on icon "enhanced table" at bounding box center [1042, 194] width 12 height 12
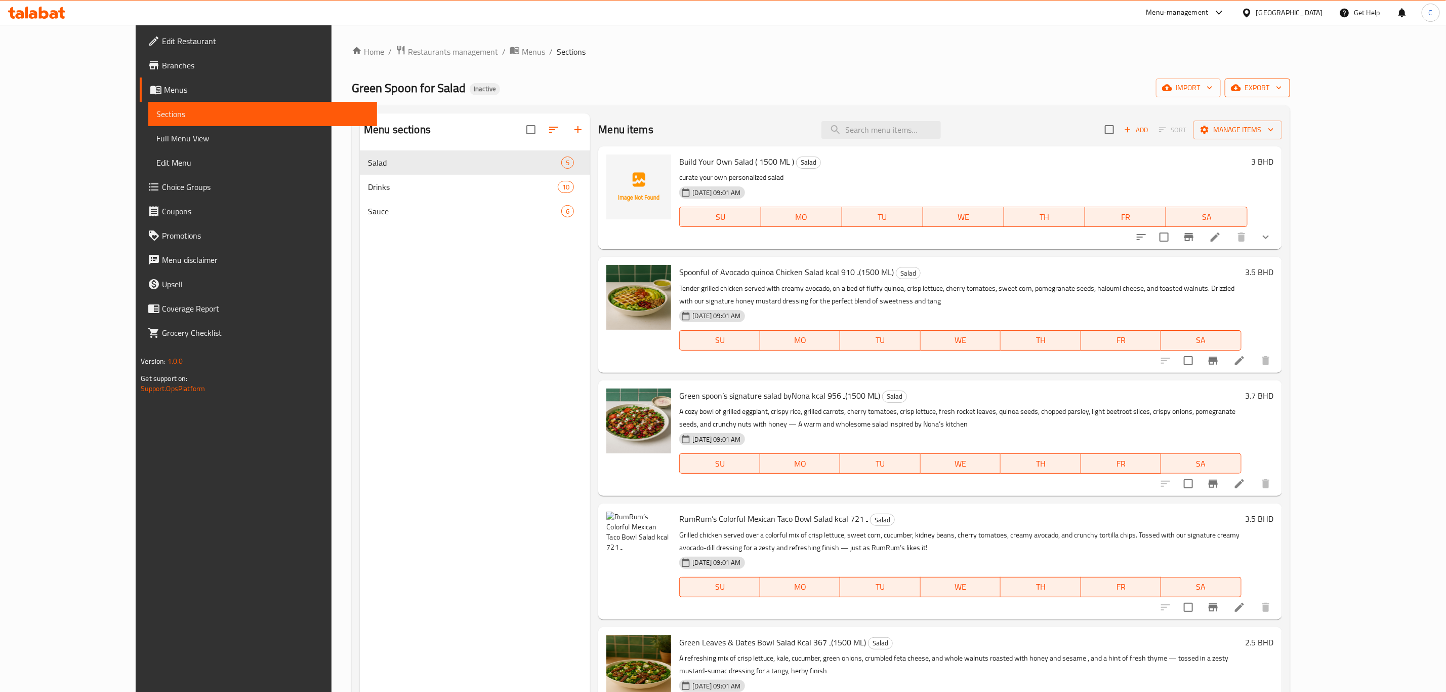
click at [1282, 83] on span "export" at bounding box center [1257, 88] width 49 height 13
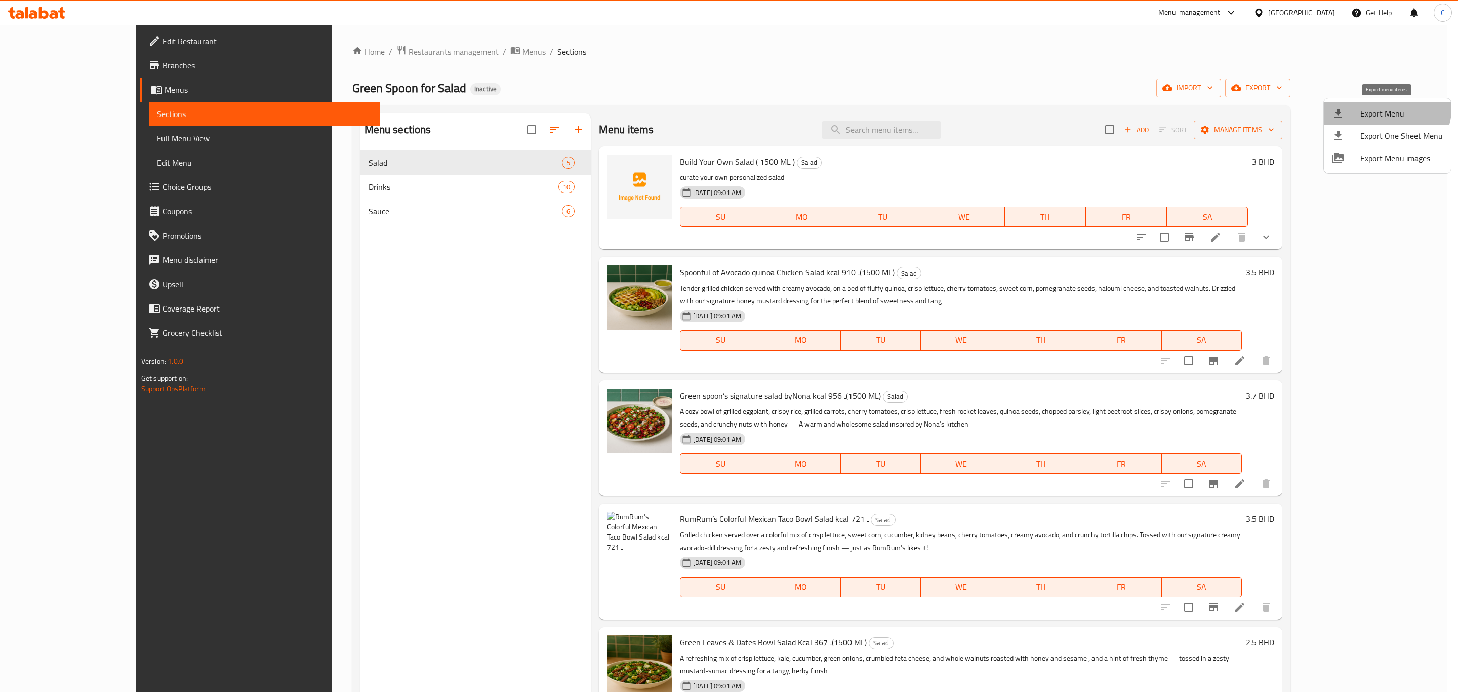
click at [1375, 105] on li "Export Menu" at bounding box center [1387, 113] width 127 height 22
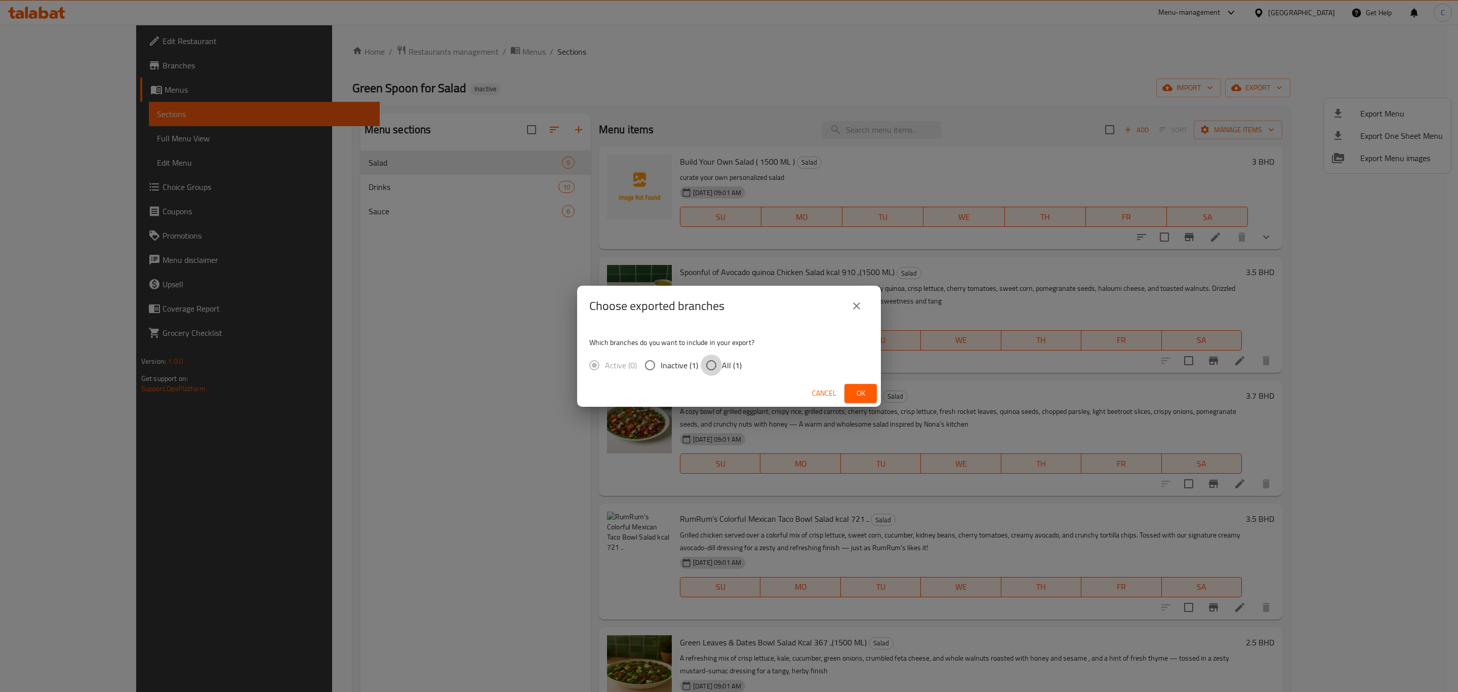
click at [713, 367] on input "All (1)" at bounding box center [711, 364] width 21 height 21
radio input "true"
click at [854, 383] on div "Cancel Ok" at bounding box center [729, 393] width 304 height 27
click at [857, 392] on span "Ok" at bounding box center [861, 393] width 16 height 13
